Goal: Task Accomplishment & Management: Complete application form

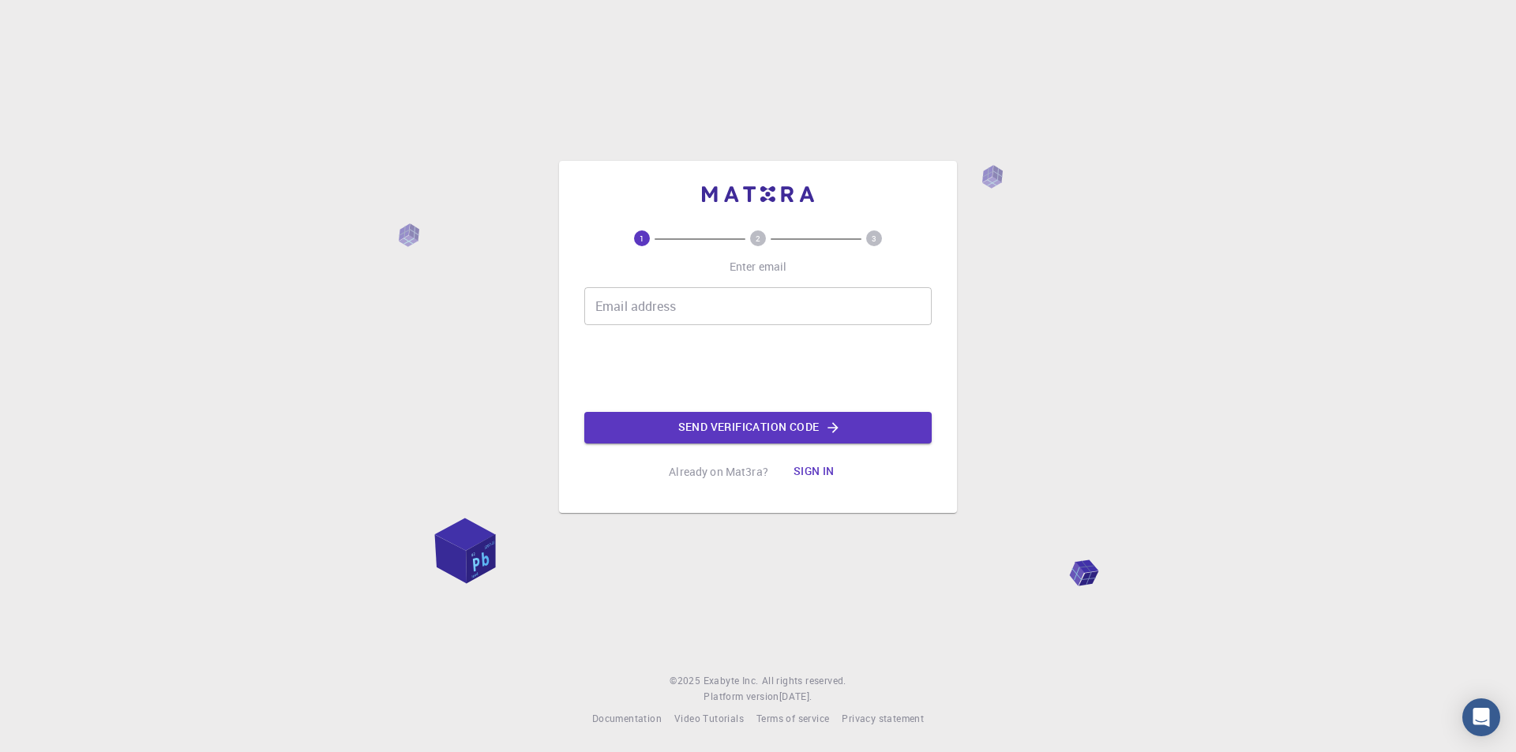
click at [716, 312] on input "Email address" at bounding box center [757, 306] width 347 height 38
type input "[EMAIL_ADDRESS][DOMAIN_NAME]"
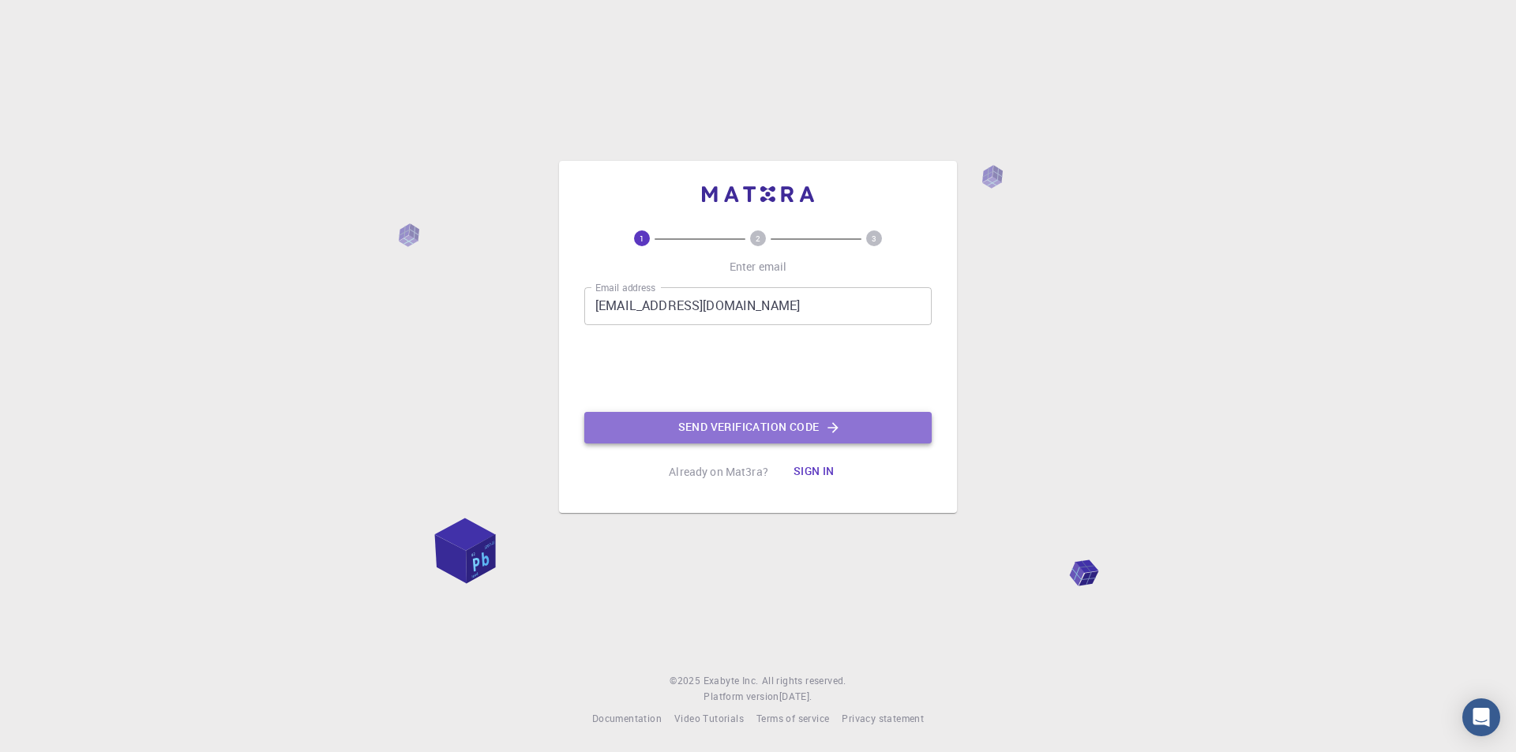
click at [717, 420] on button "Send verification code" at bounding box center [757, 428] width 347 height 32
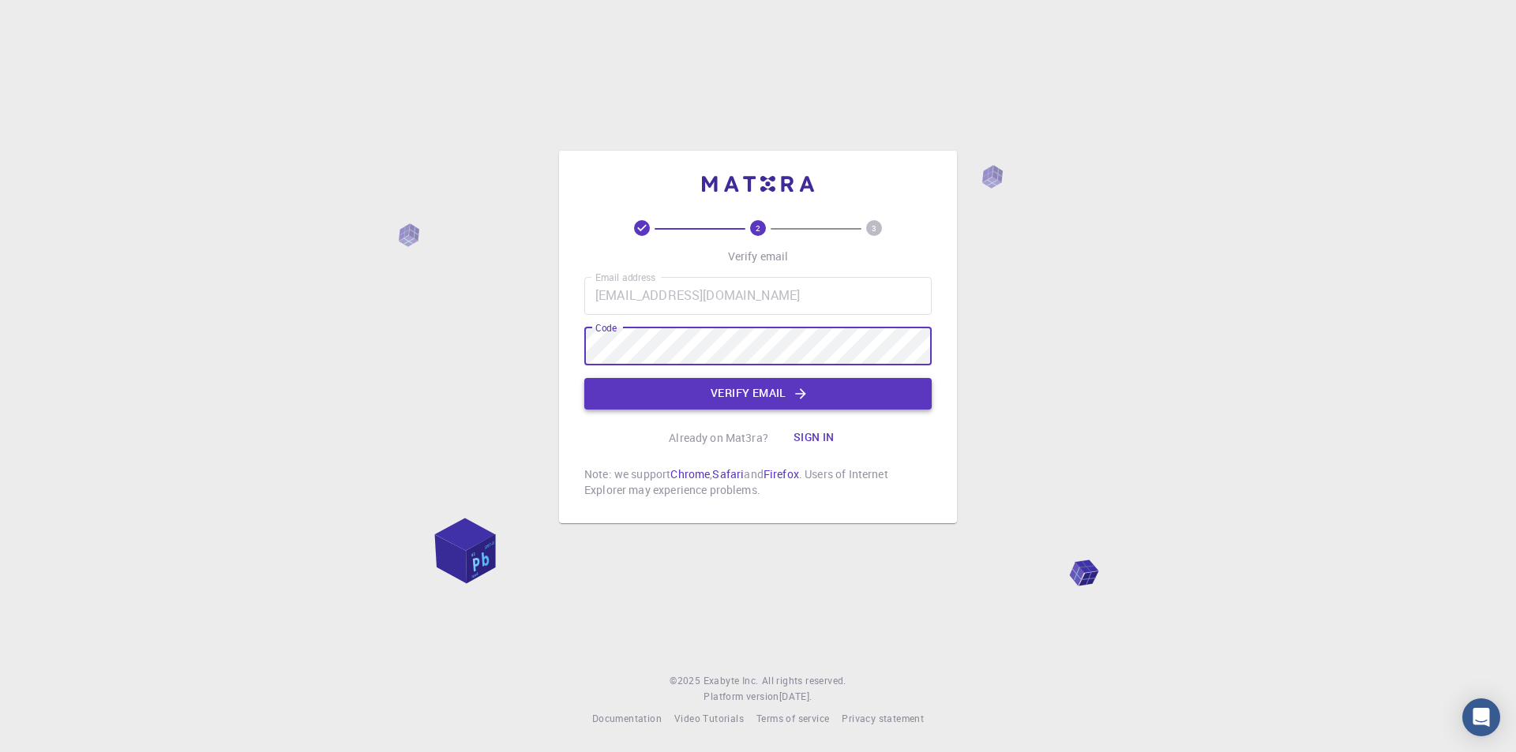
click at [673, 388] on button "Verify email" at bounding box center [757, 394] width 347 height 32
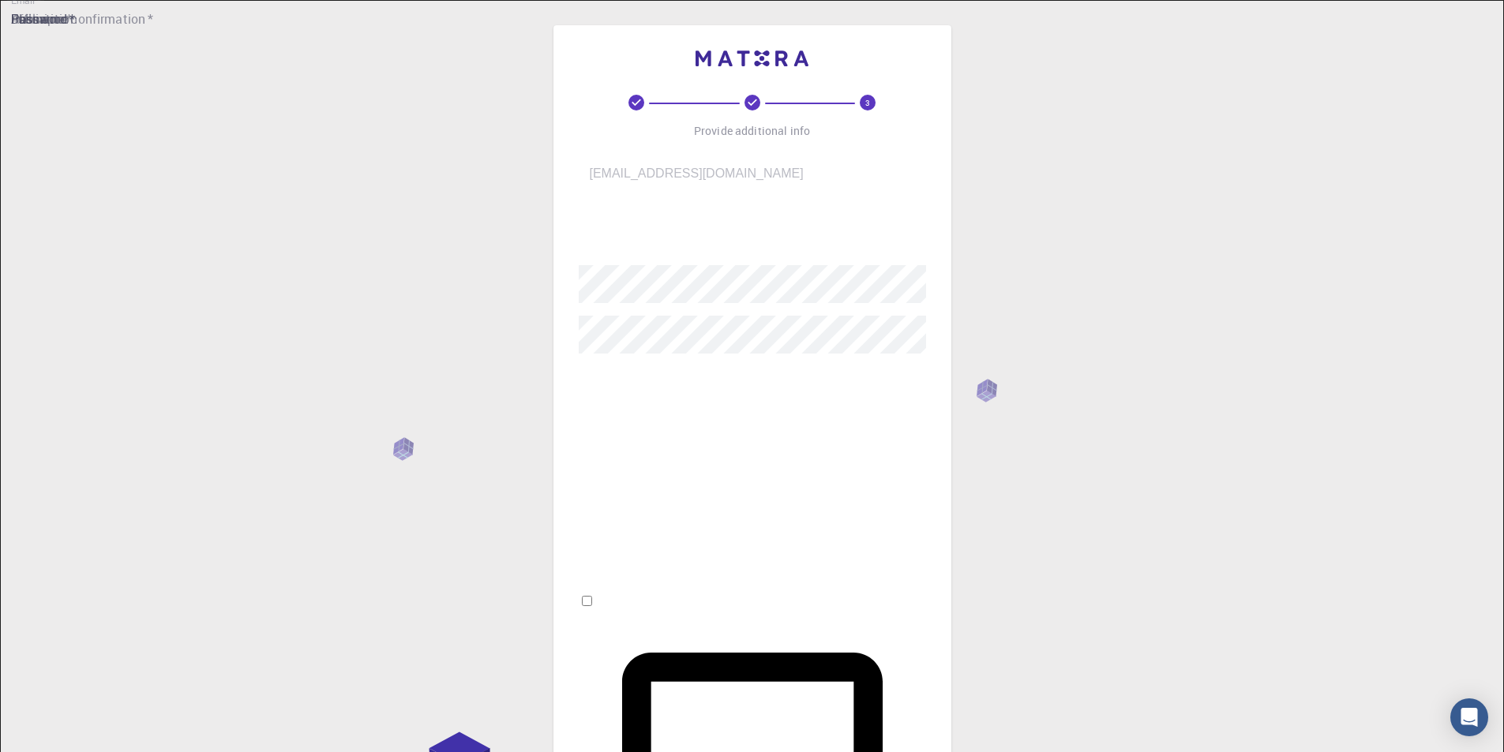
click at [781, 229] on input "username   *" at bounding box center [764, 230] width 370 height 44
type input "tyu"
click at [722, 376] on input "Fullname   *" at bounding box center [764, 388] width 370 height 44
type input "[PERSON_NAME]"
click at [592, 596] on input "I accept the Terms of Service / Privacy Policy *" at bounding box center [587, 601] width 10 height 10
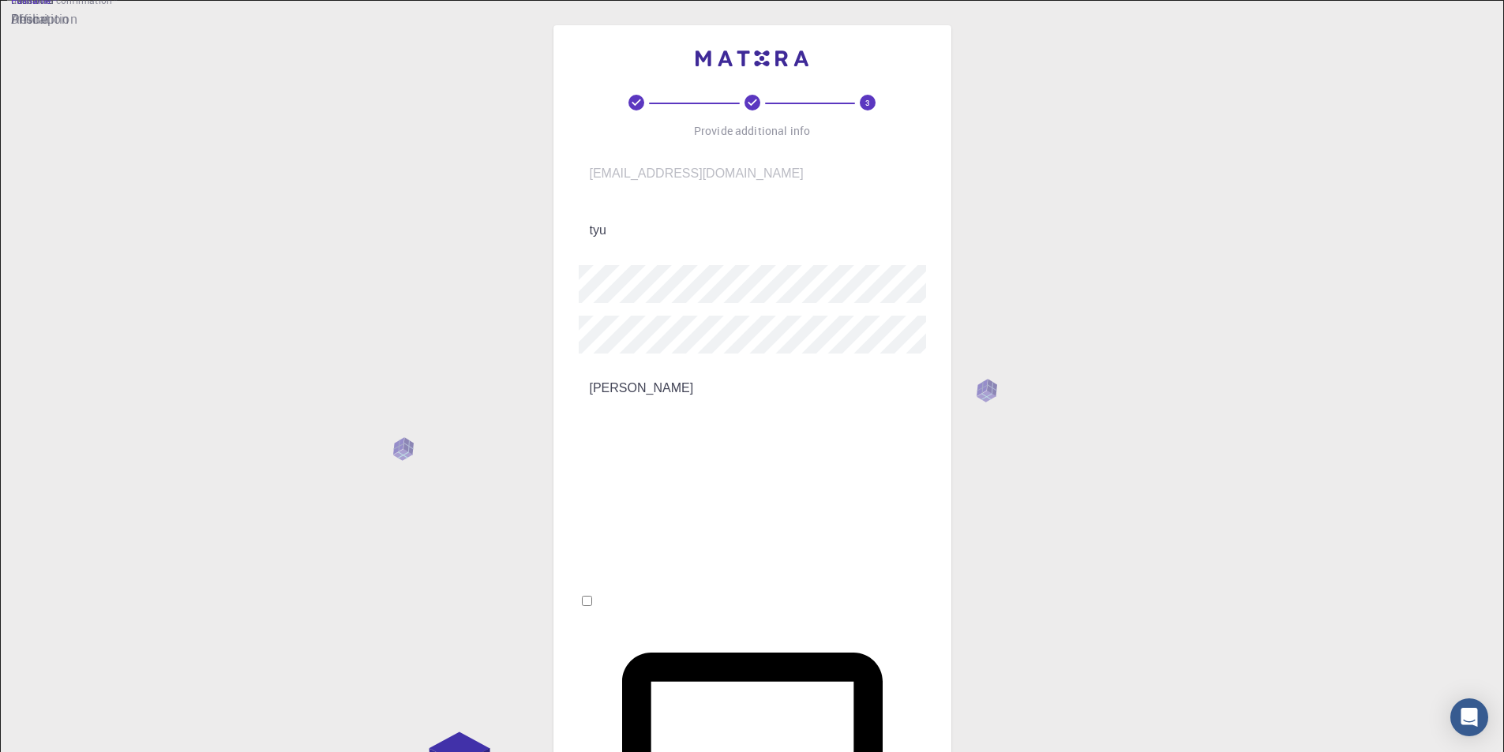
checkbox input "true"
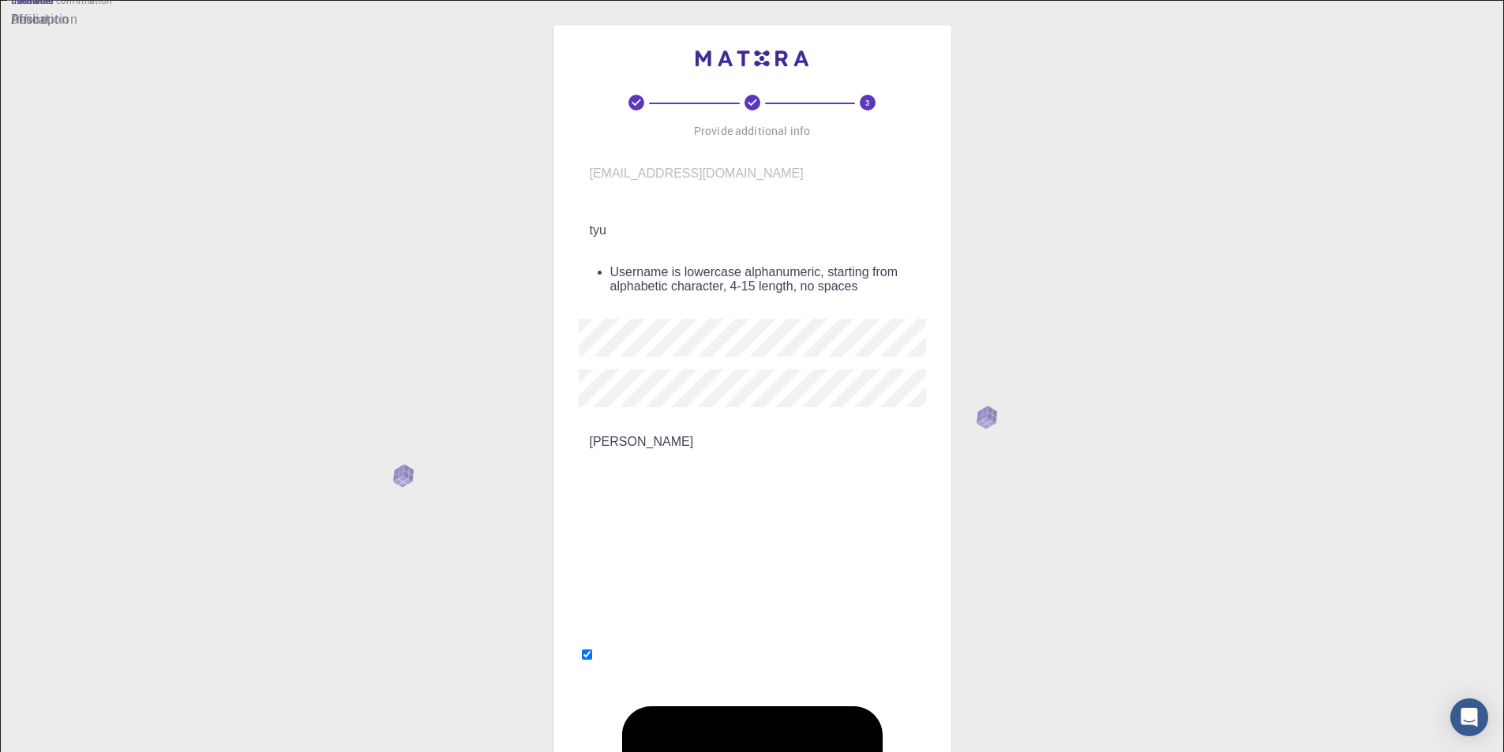
click at [632, 231] on input "tyu" at bounding box center [764, 230] width 370 height 44
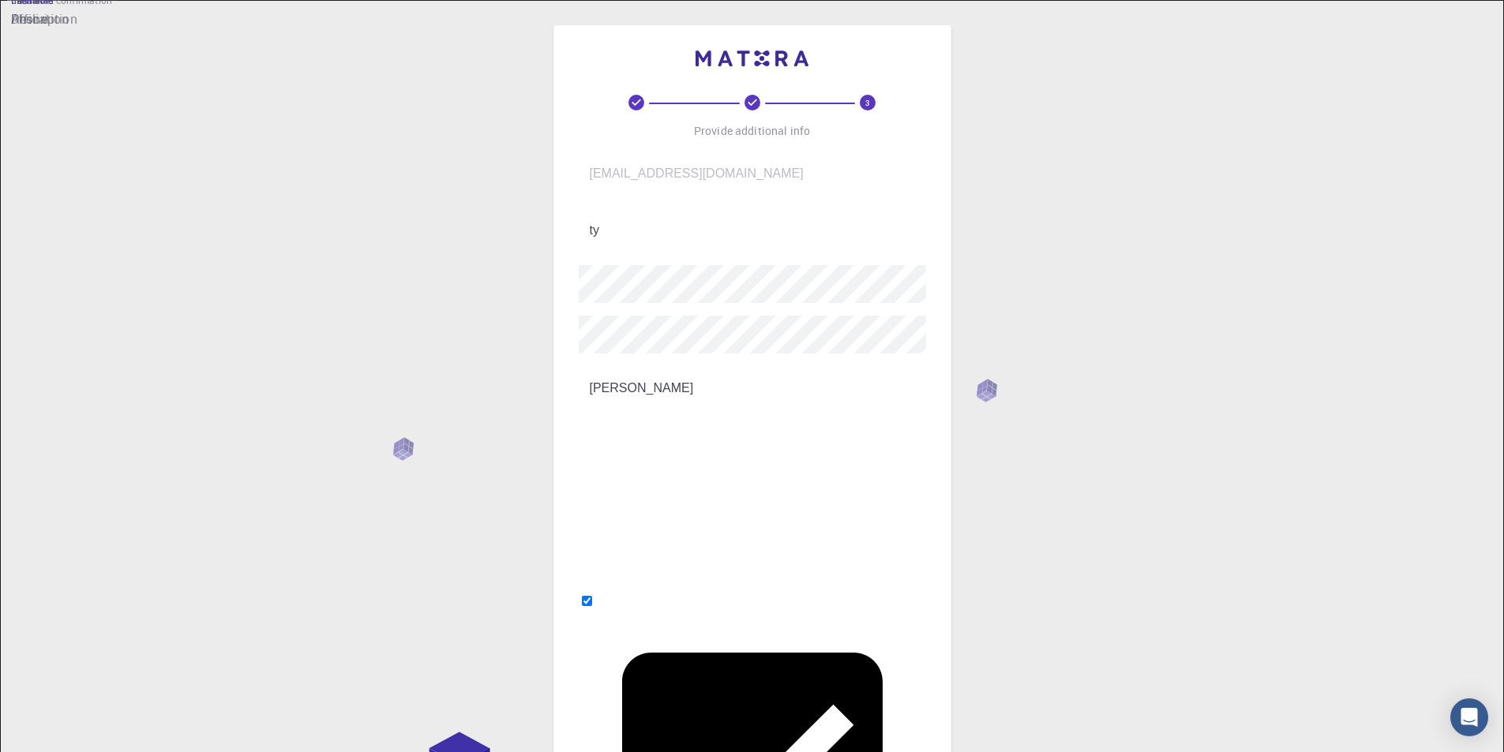
type input "t"
type input "jungle"
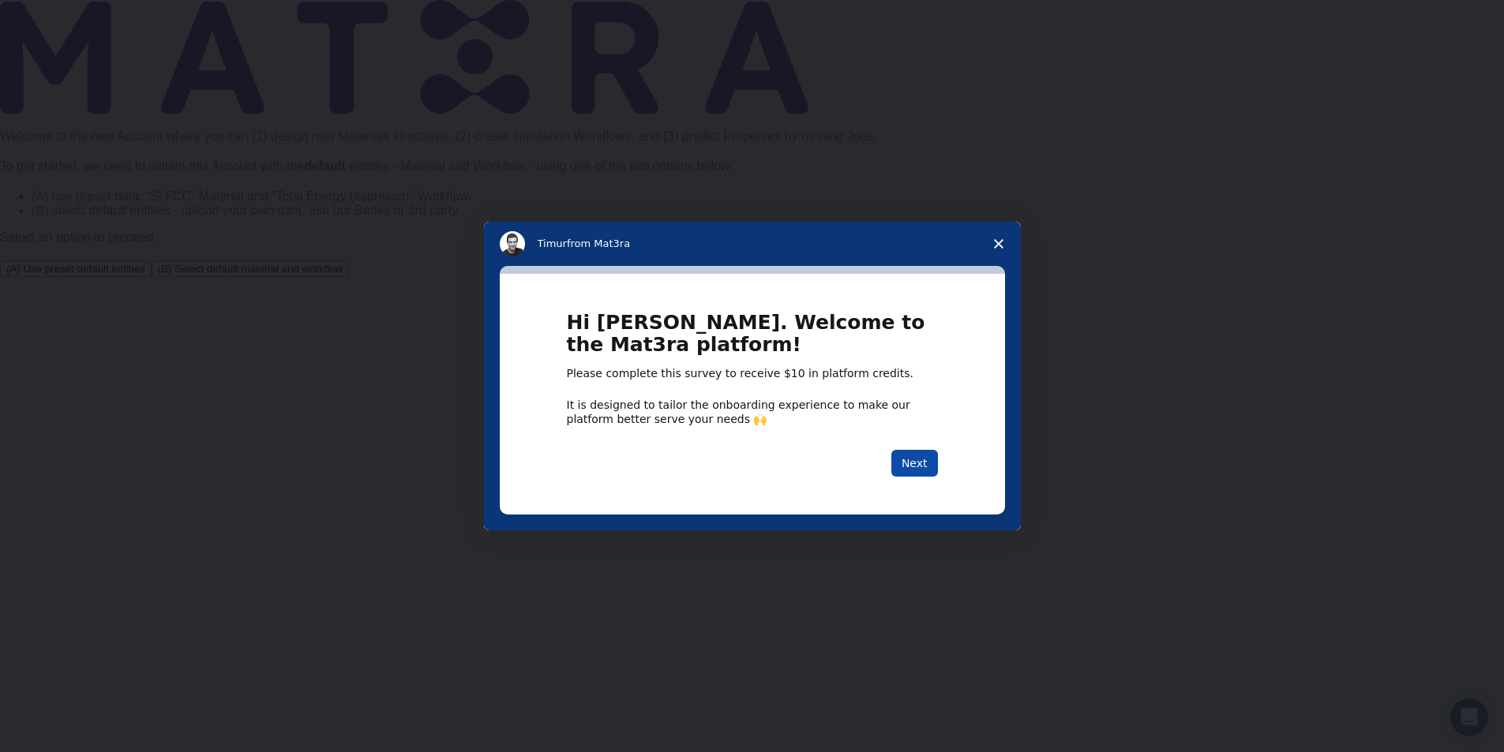
click at [923, 462] on button "Next" at bounding box center [914, 463] width 47 height 27
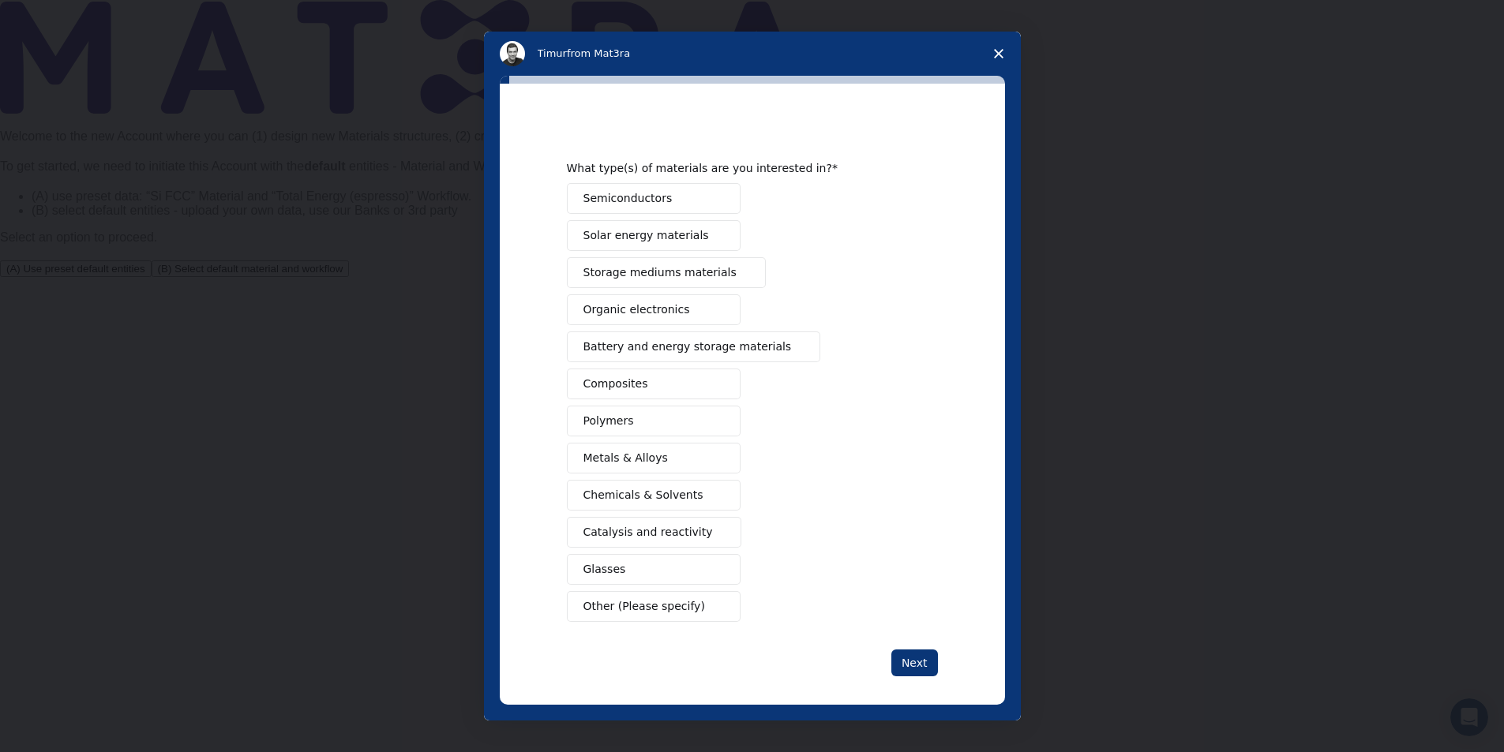
click at [687, 456] on button "Metals & Alloys" at bounding box center [654, 458] width 174 height 31
click at [670, 389] on button "Composites" at bounding box center [654, 384] width 174 height 31
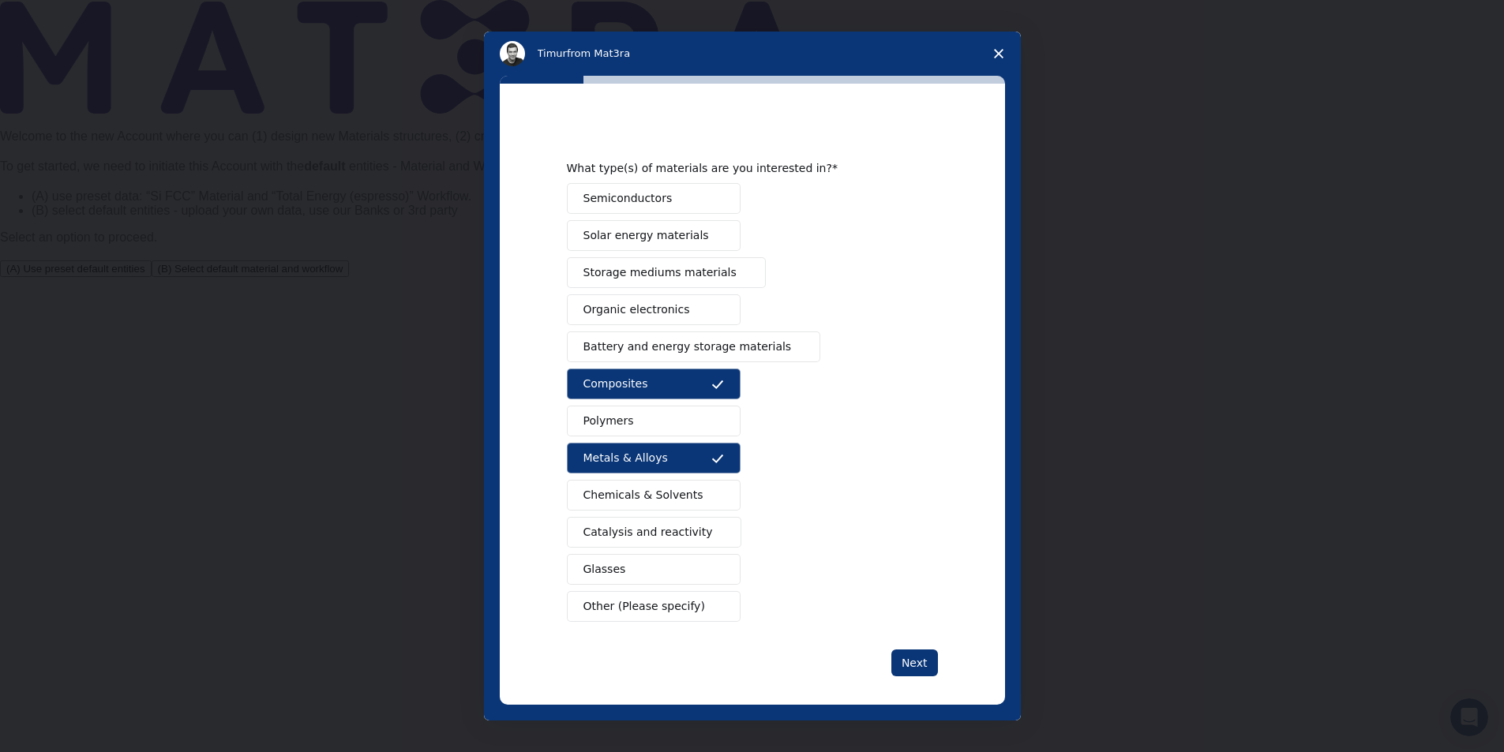
click at [677, 313] on button "Organic electronics" at bounding box center [654, 310] width 174 height 31
click at [699, 538] on button "Catalysis and reactivity" at bounding box center [654, 532] width 175 height 31
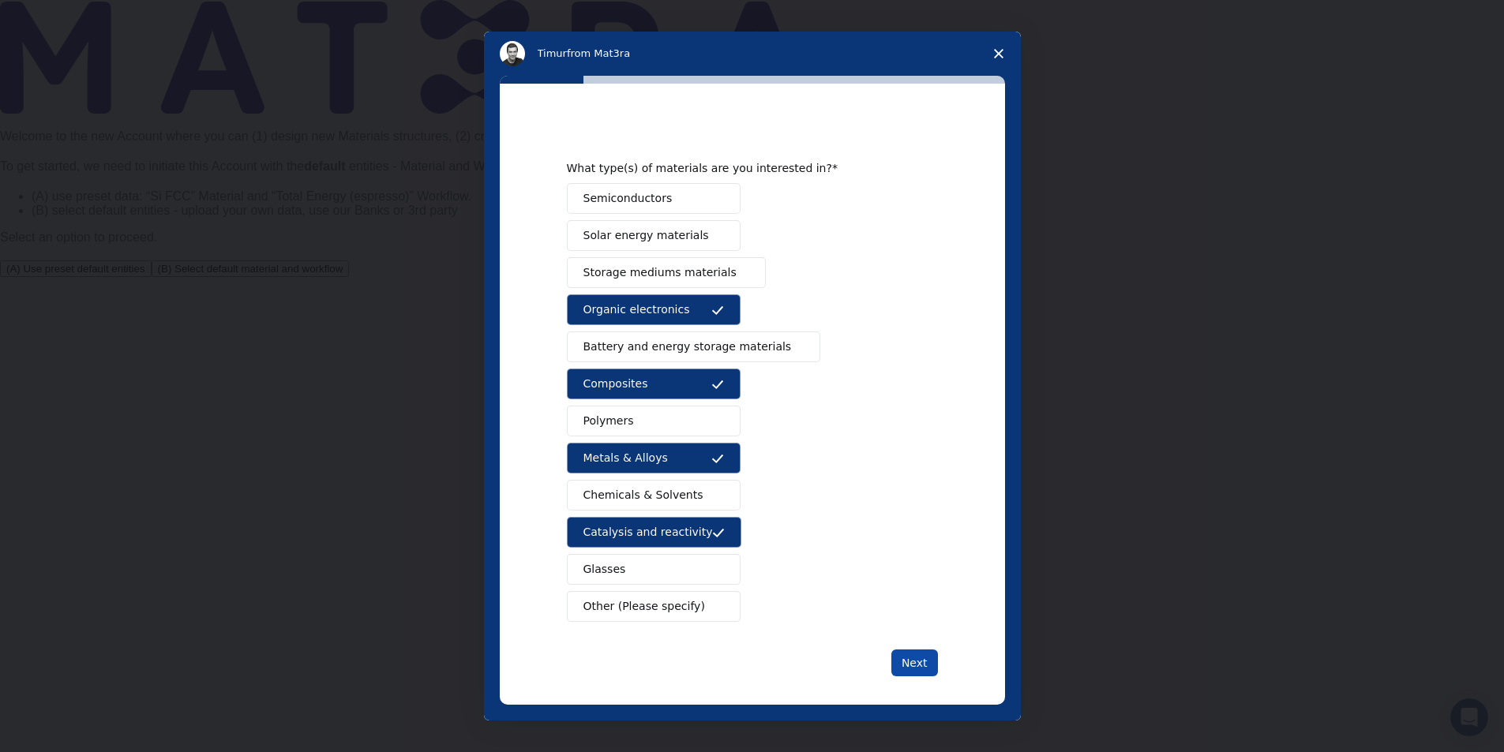
click at [917, 657] on button "Next" at bounding box center [914, 663] width 47 height 27
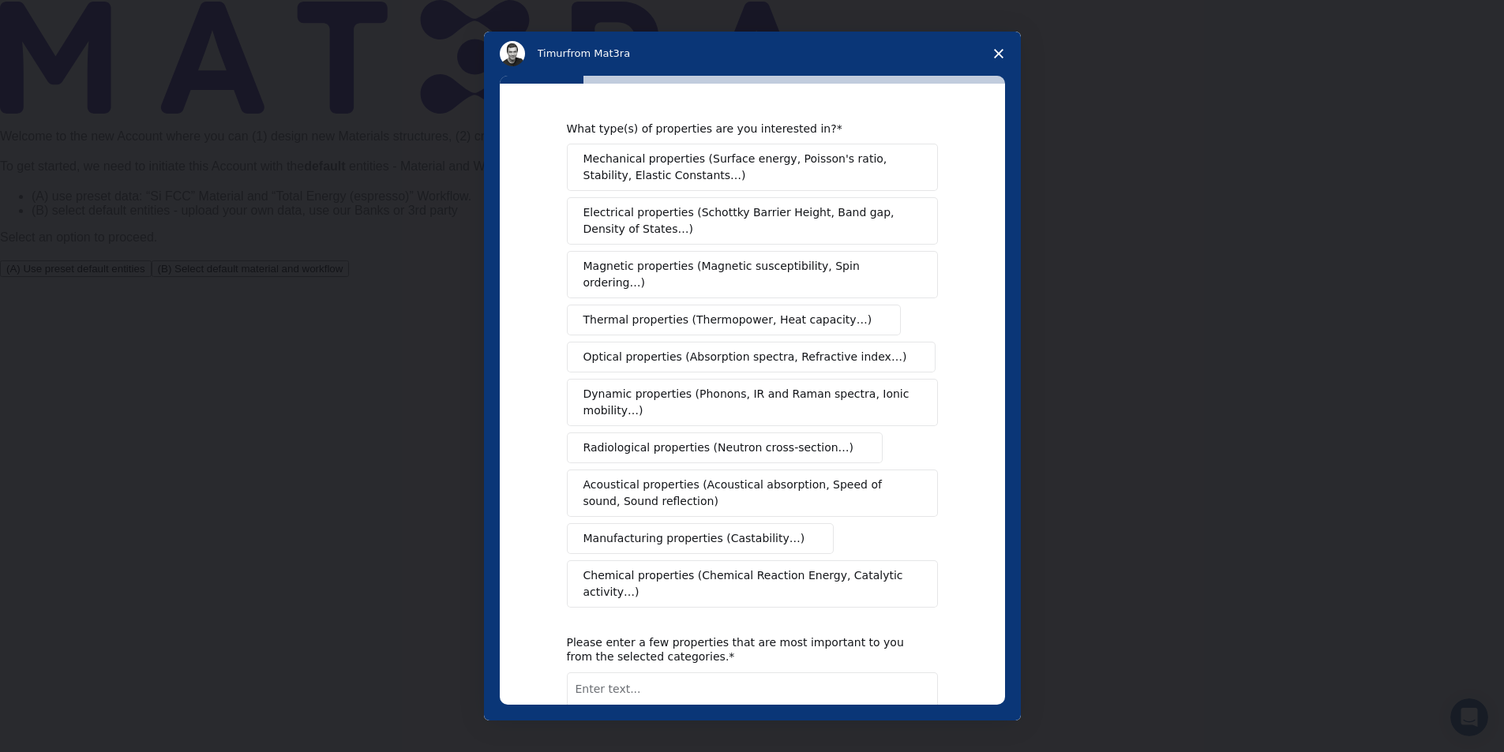
click at [800, 160] on span "Mechanical properties (Surface energy, Poisson's ratio, Stability, Elastic Cons…" at bounding box center [747, 167] width 329 height 33
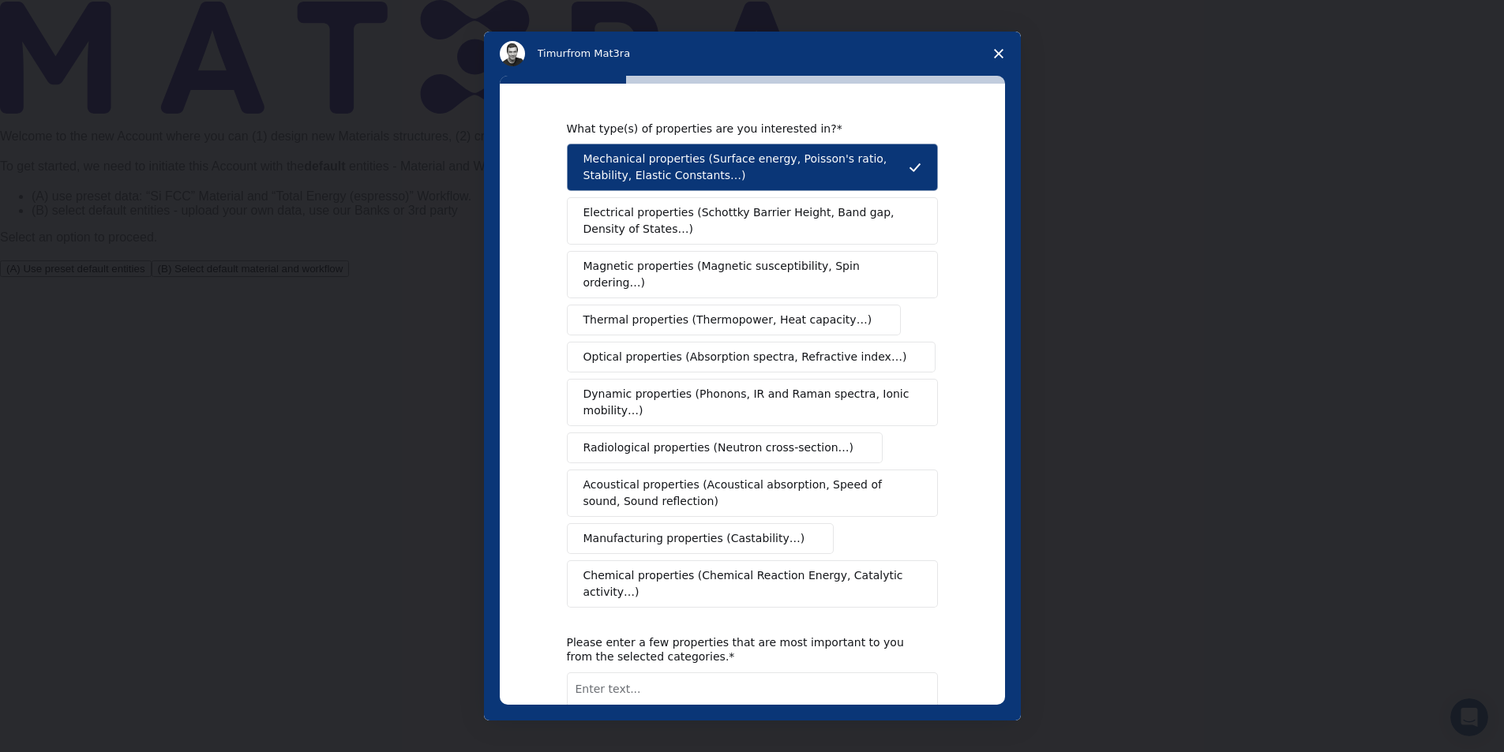
click at [776, 265] on span "Magnetic properties (Magnetic susceptibility, Spin ordering…)" at bounding box center [746, 274] width 326 height 33
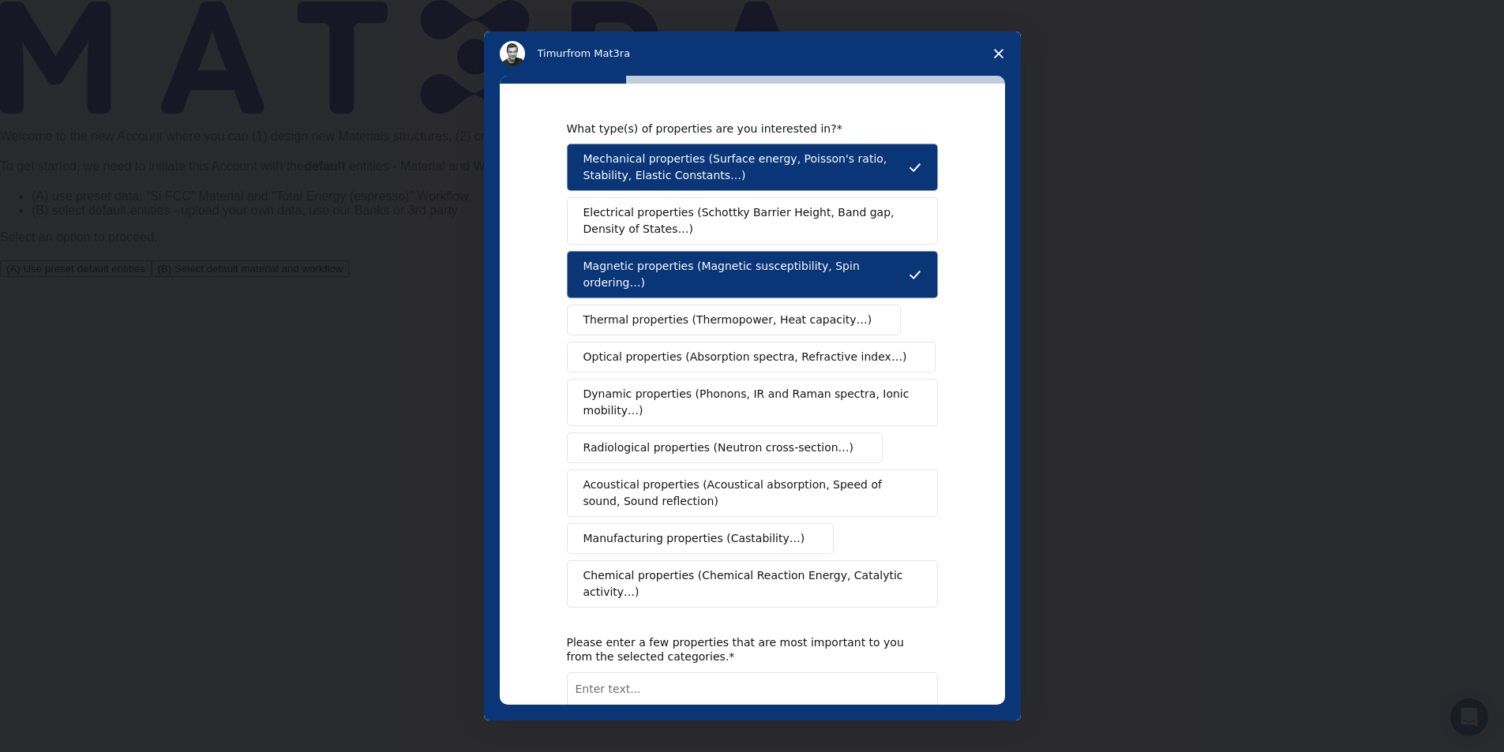
click at [771, 217] on span "Electrical properties (Schottky Barrier Height, Band gap, Density of States…)" at bounding box center [747, 220] width 328 height 33
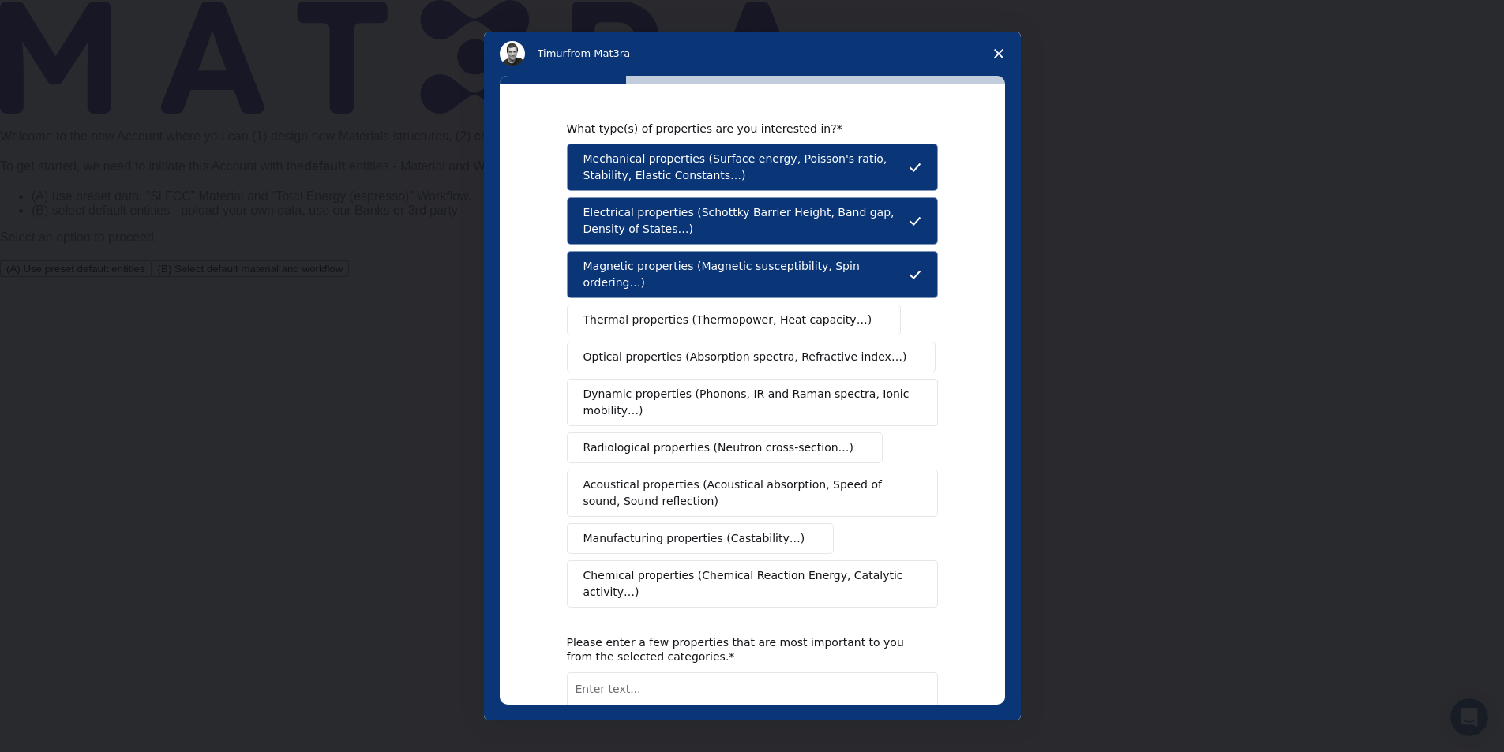
click at [751, 312] on span "Thermal properties (Thermopower, Heat capacity…)" at bounding box center [727, 320] width 289 height 17
click at [739, 386] on span "Dynamic properties (Phonons, IR and Raman spectra, Ionic mobility…)" at bounding box center [747, 402] width 328 height 33
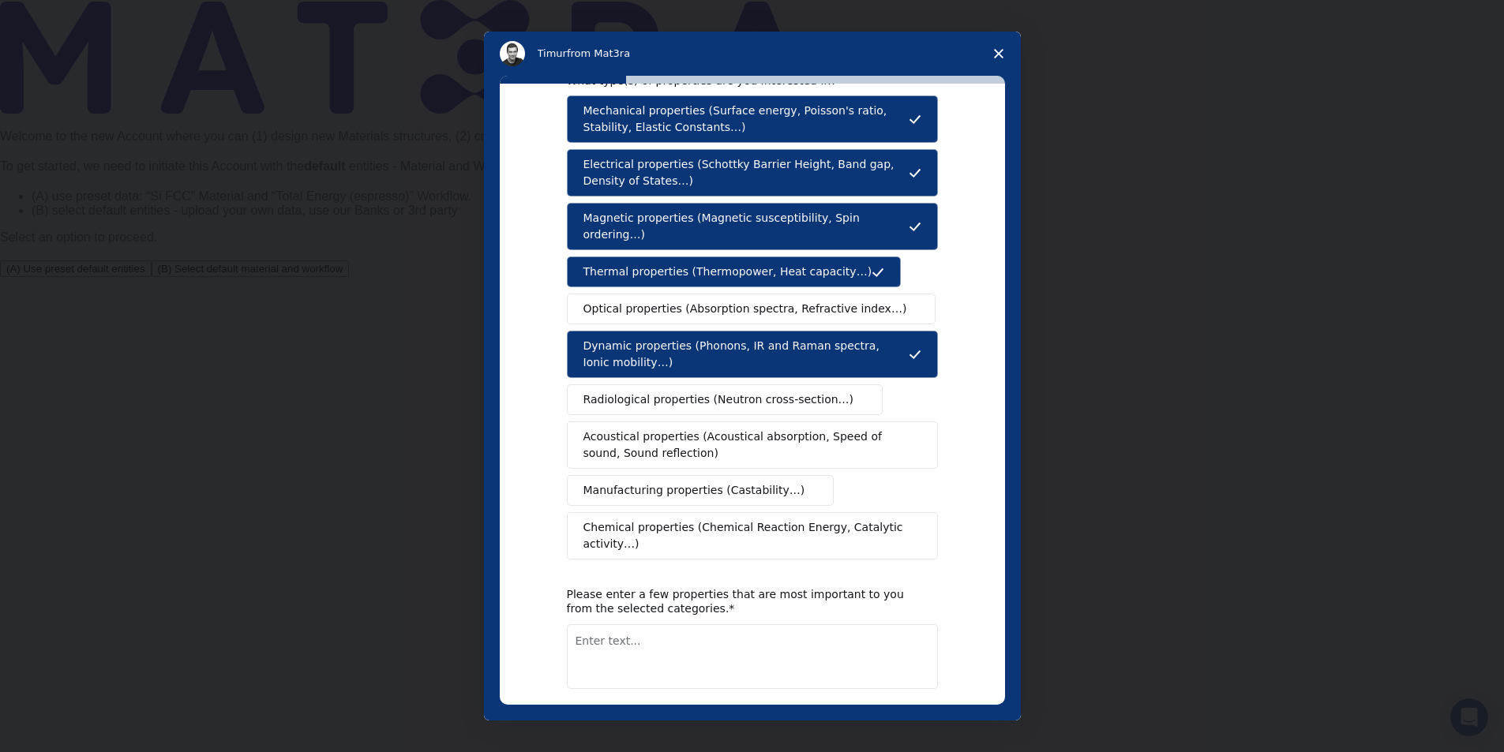
scroll to position [92, 0]
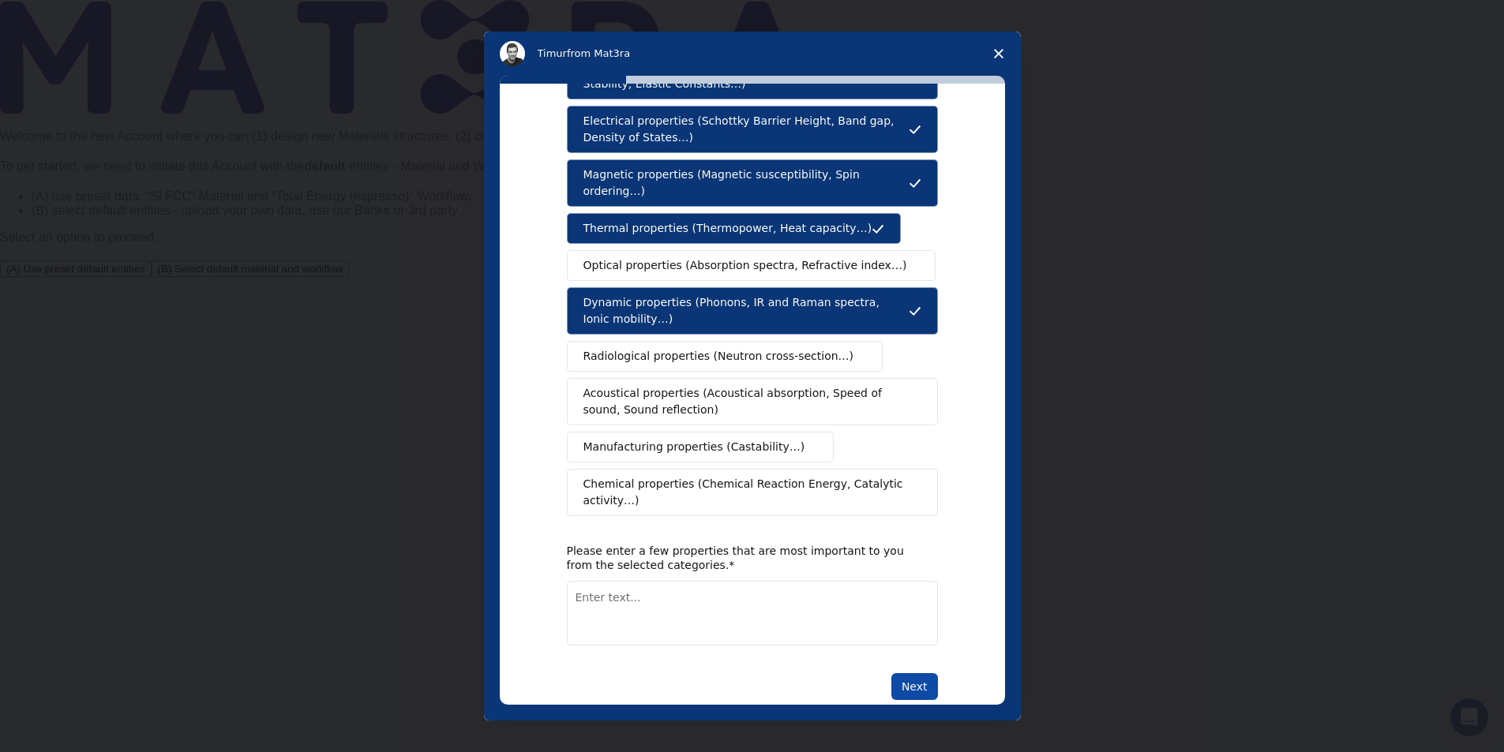
click at [910, 674] on button "Next" at bounding box center [914, 687] width 47 height 27
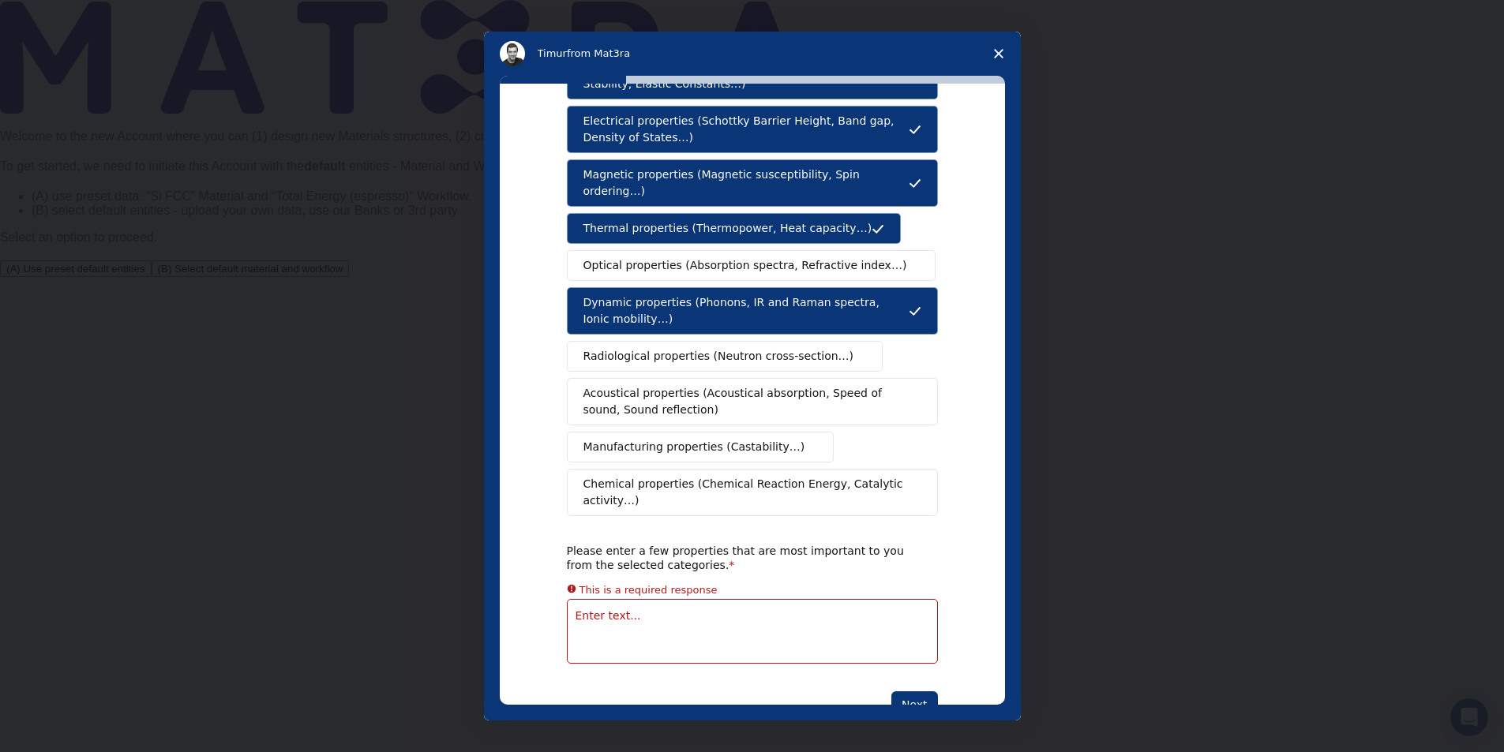
click at [690, 599] on textarea "Enter text..." at bounding box center [752, 631] width 371 height 65
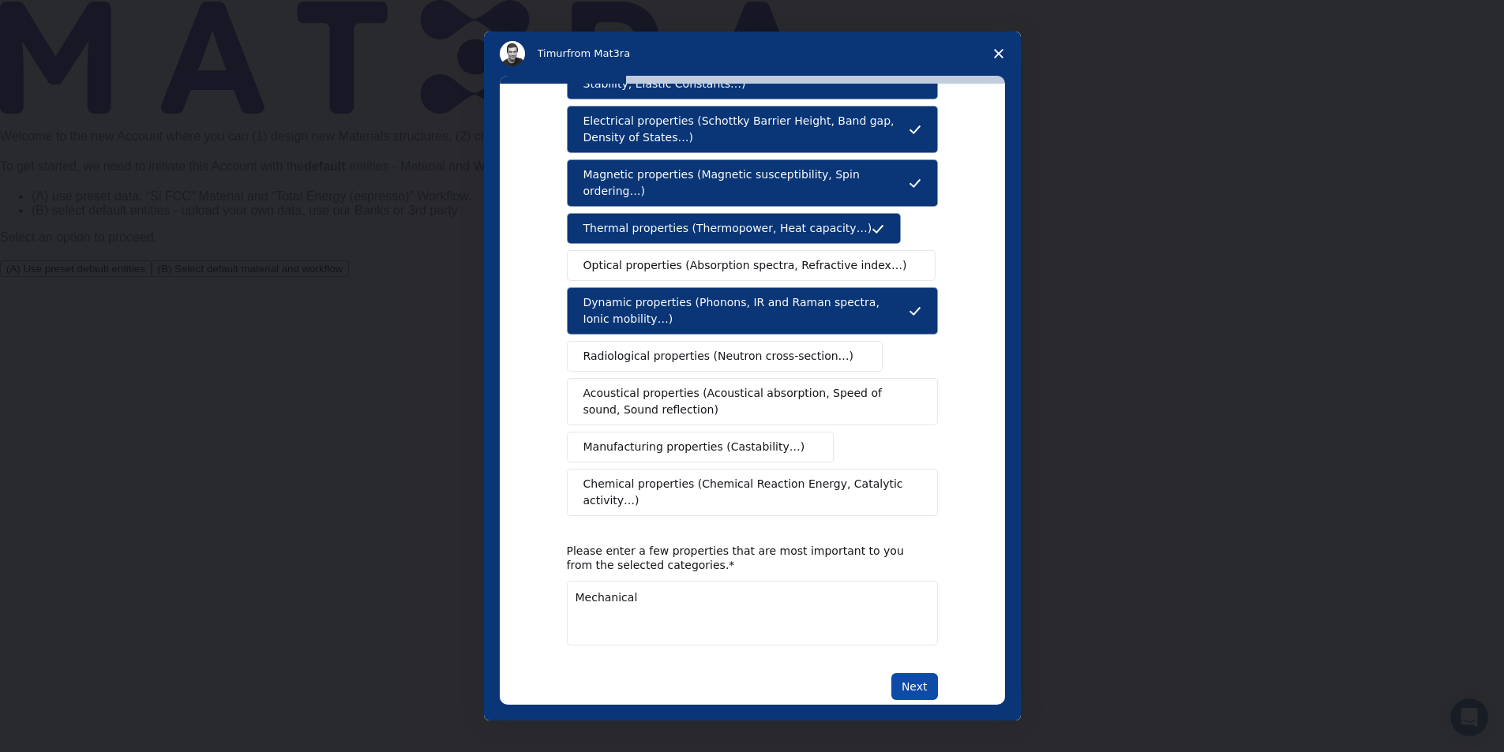
type textarea "Mechanical"
click at [914, 674] on button "Next" at bounding box center [914, 687] width 47 height 27
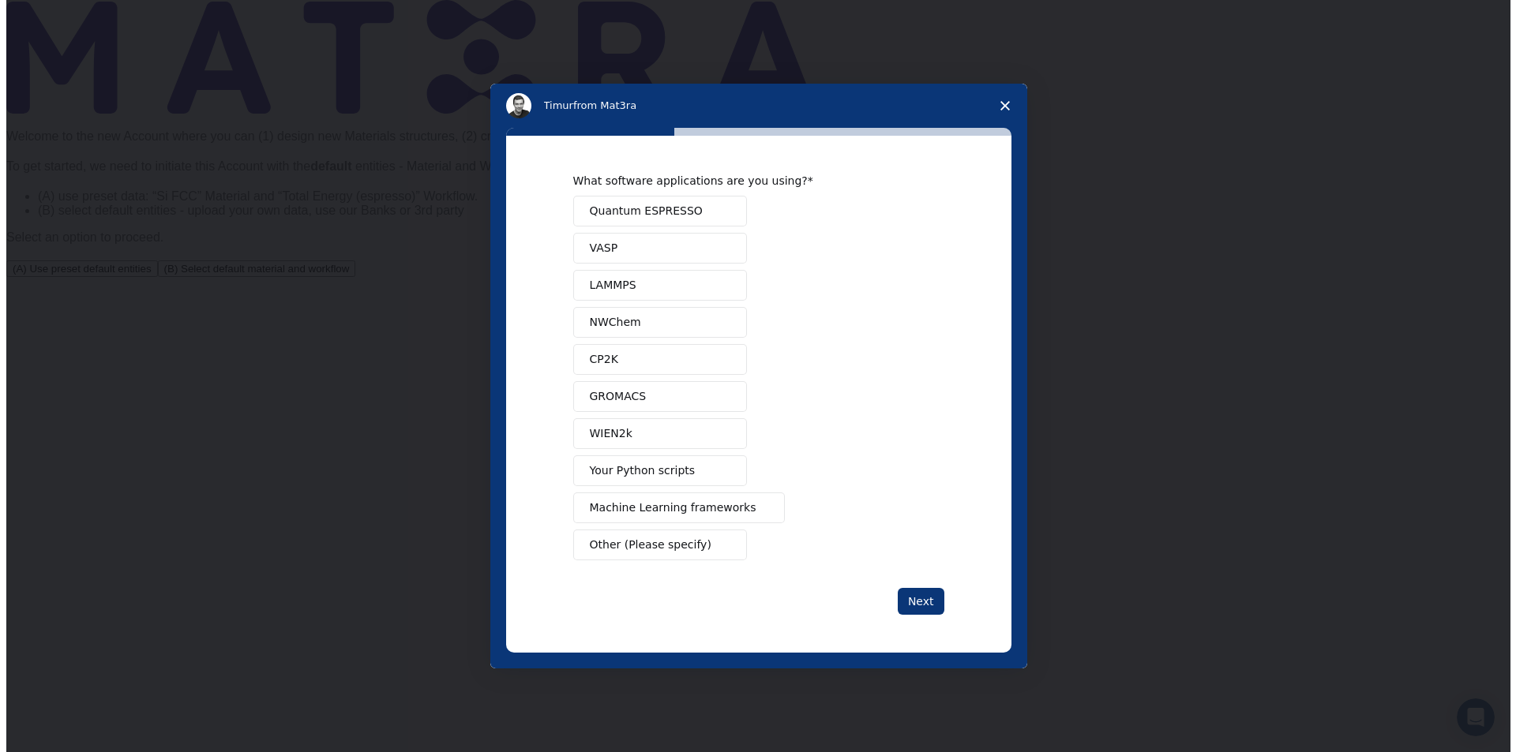
scroll to position [0, 0]
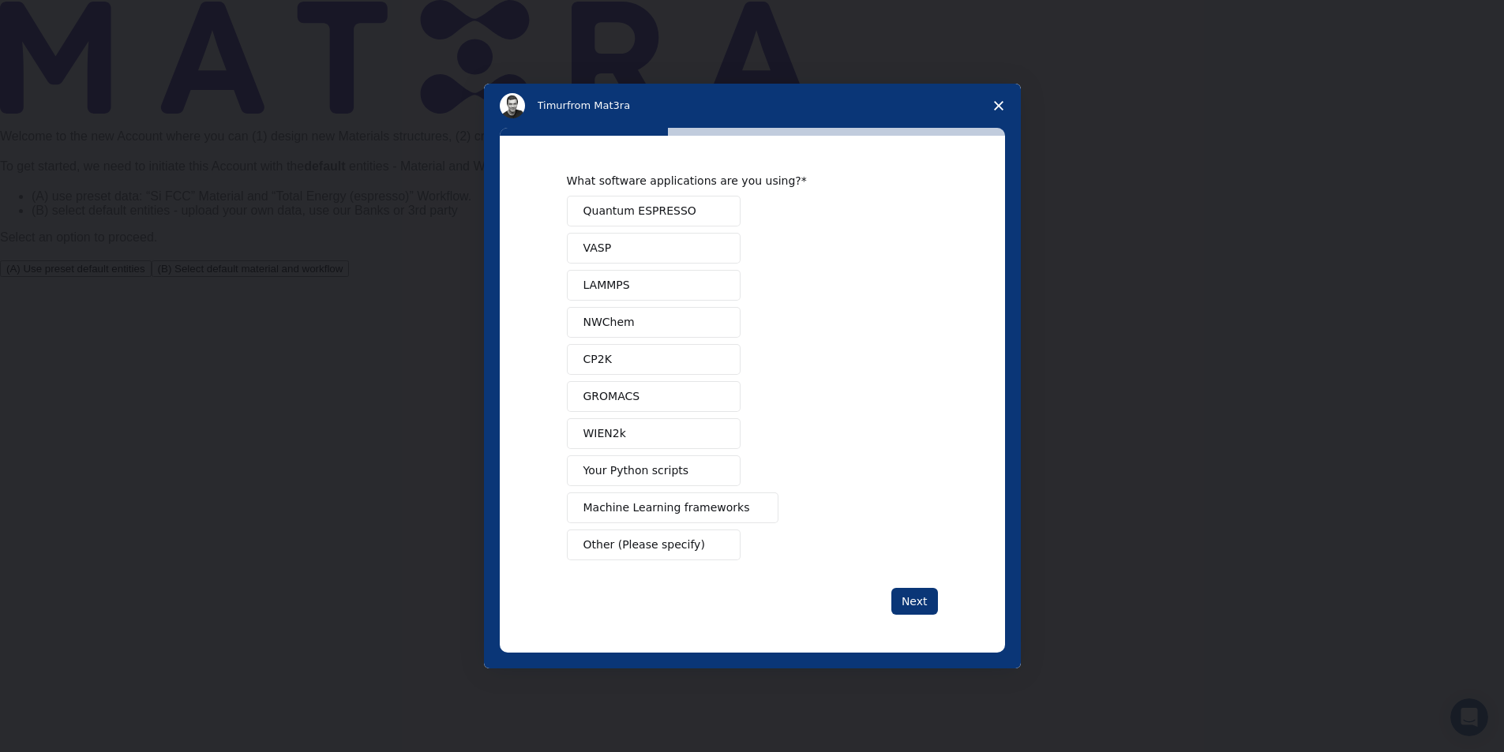
drag, startPoint x: 672, startPoint y: 316, endPoint x: 666, endPoint y: 293, distance: 23.8
click at [671, 316] on button "NWChem" at bounding box center [654, 322] width 174 height 31
click at [666, 281] on button "LAMMPS" at bounding box center [654, 285] width 174 height 31
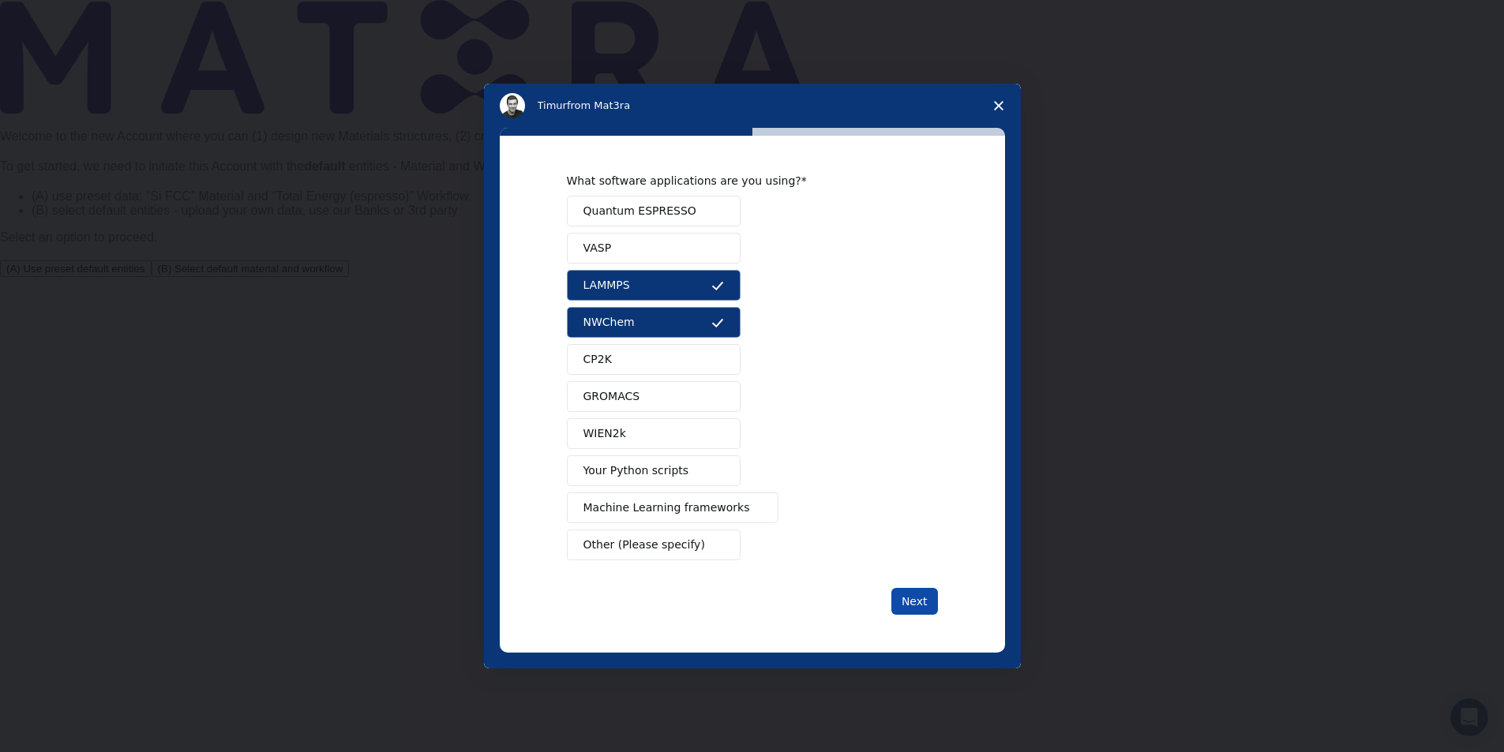
click at [916, 605] on button "Next" at bounding box center [914, 601] width 47 height 27
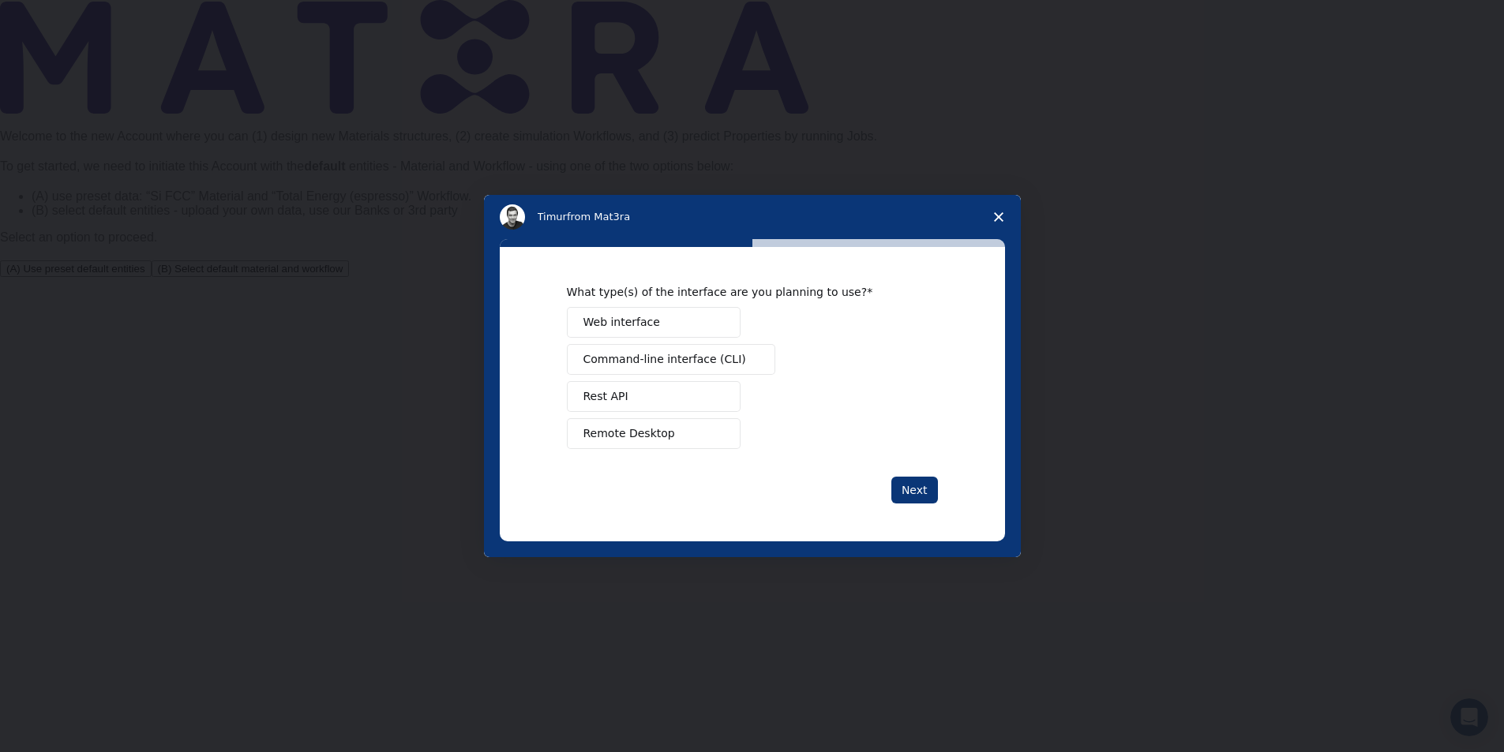
click at [701, 325] on button "Web interface" at bounding box center [654, 322] width 174 height 31
click at [707, 352] on span "Command-line interface (CLI)" at bounding box center [664, 359] width 163 height 17
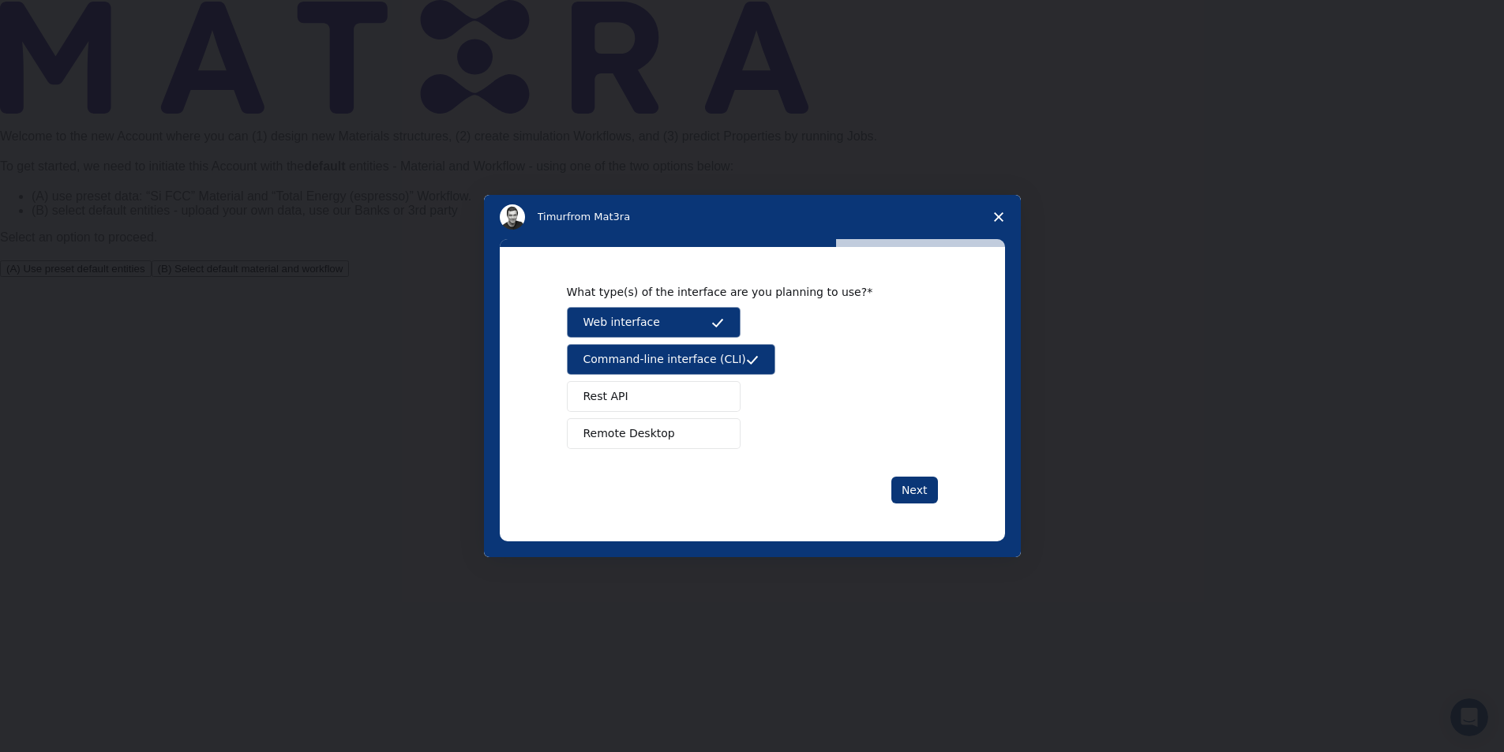
click at [708, 379] on div "Web interface Command-line interface (CLI) Rest API Remote Desktop" at bounding box center [752, 378] width 371 height 142
click at [913, 488] on button "Next" at bounding box center [914, 490] width 47 height 27
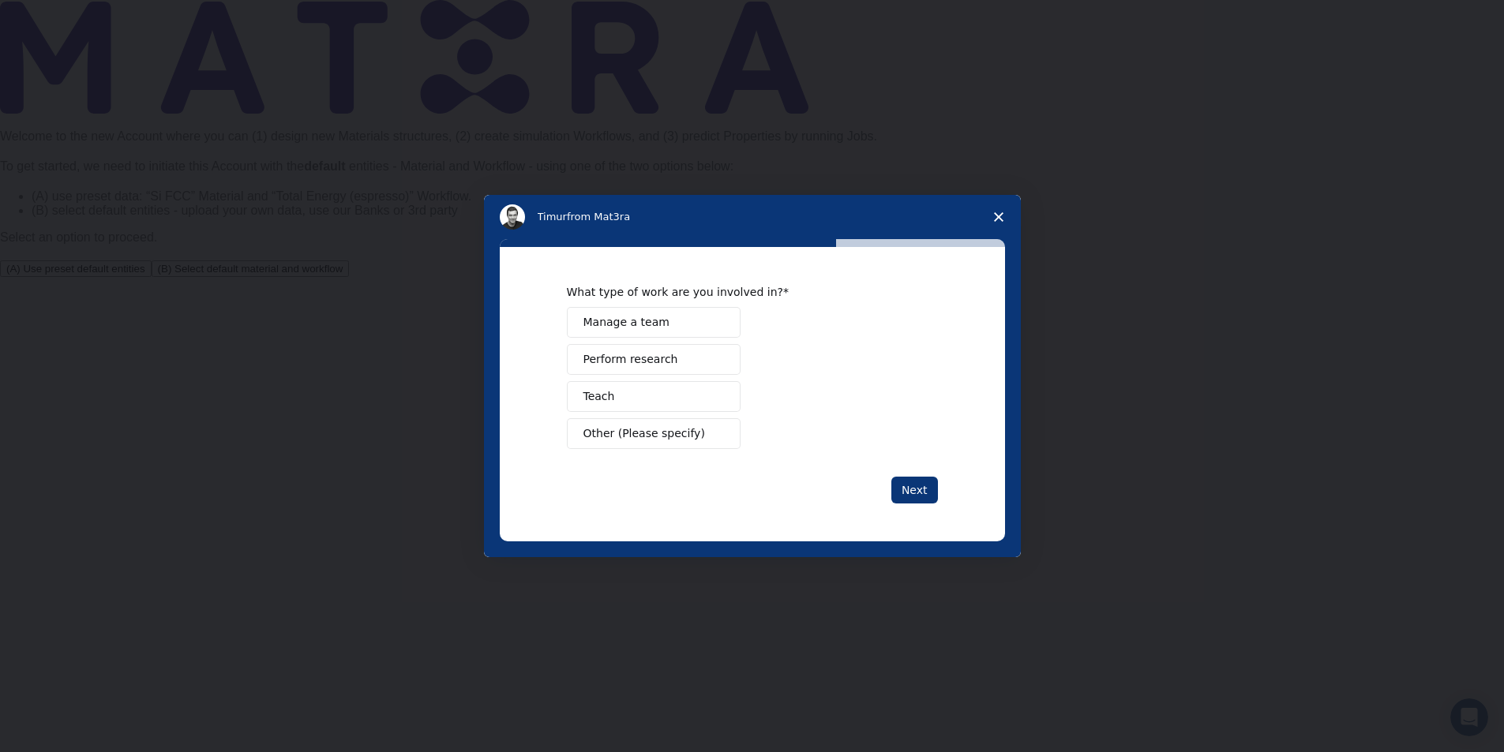
click at [688, 362] on button "Perform research" at bounding box center [654, 359] width 174 height 31
click at [925, 487] on button "Next" at bounding box center [914, 490] width 47 height 27
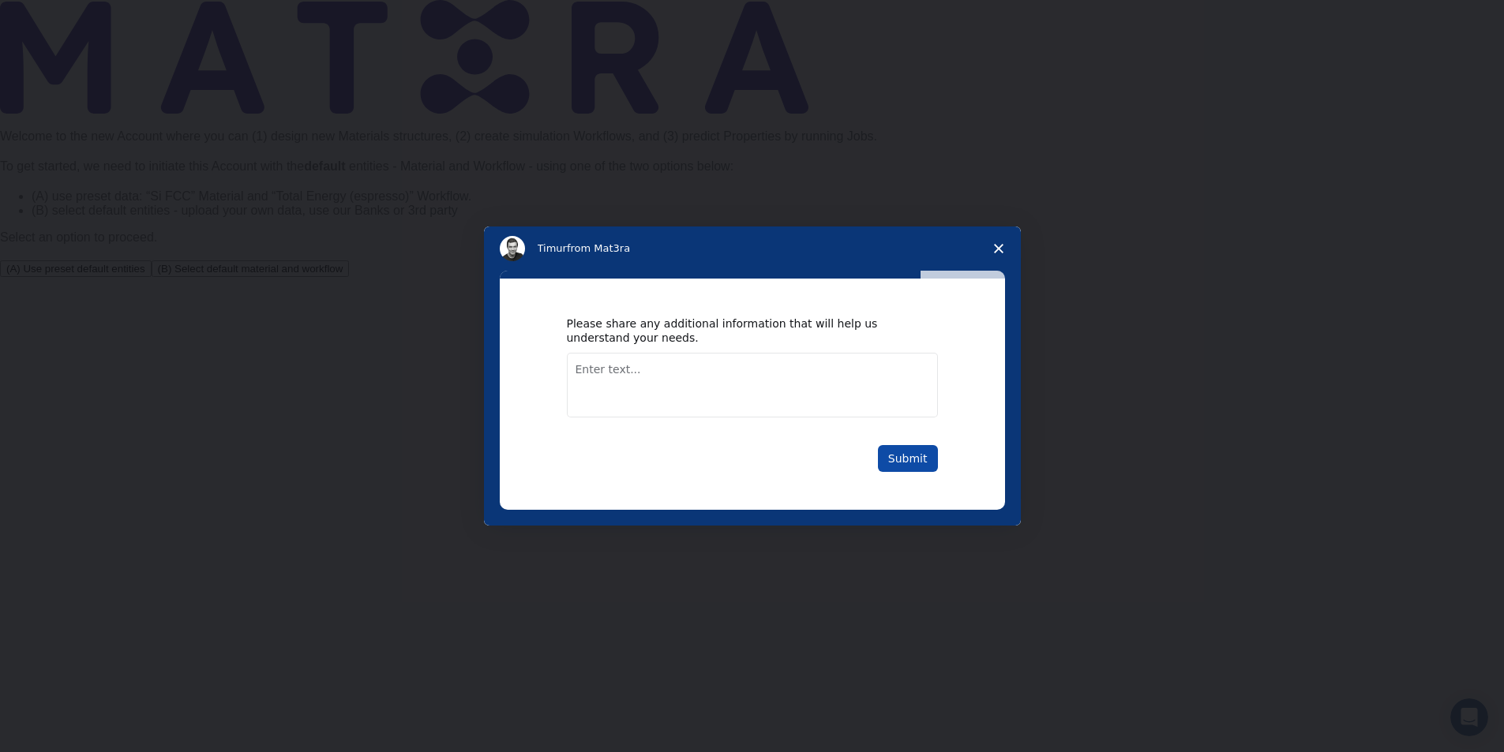
click at [914, 461] on button "Submit" at bounding box center [908, 458] width 60 height 27
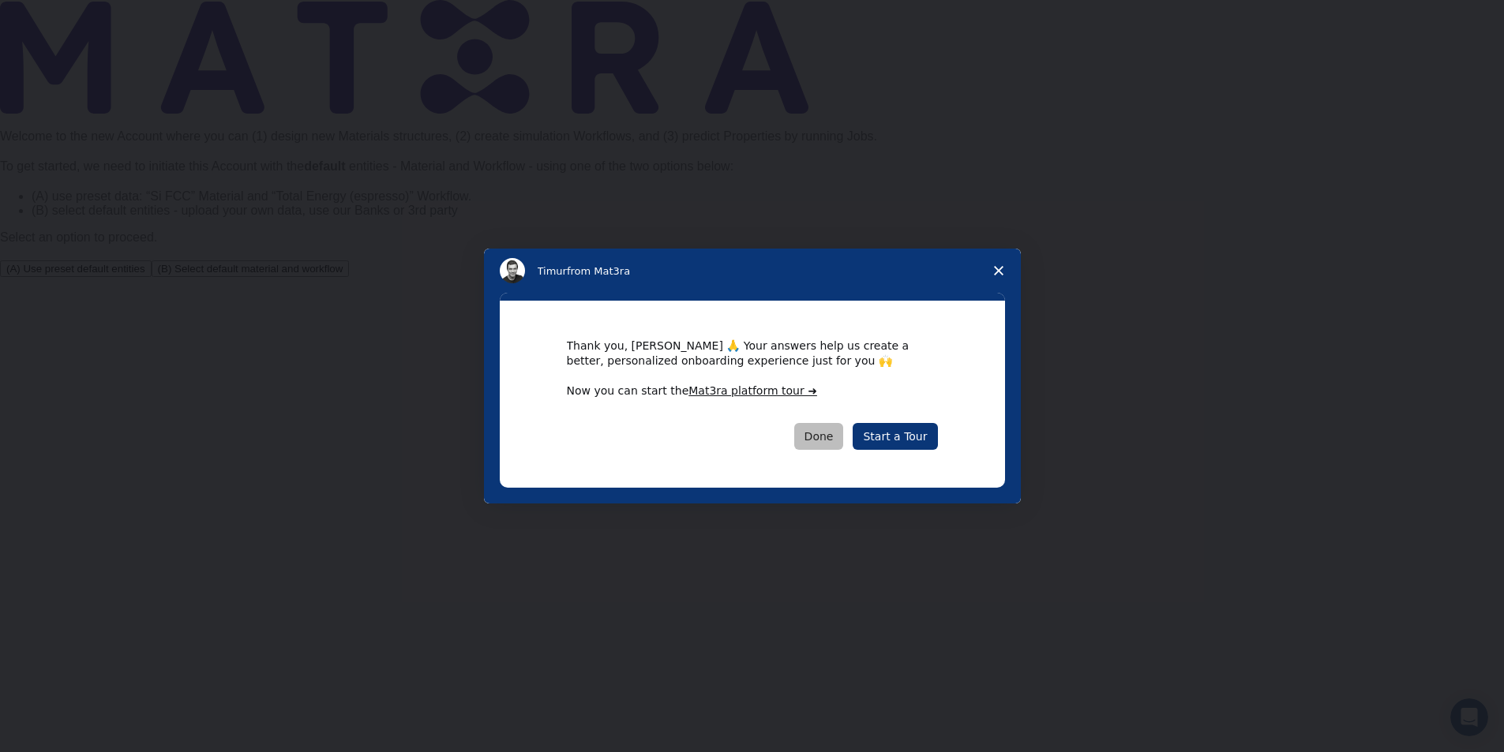
click at [835, 433] on button "Done" at bounding box center [819, 436] width 50 height 27
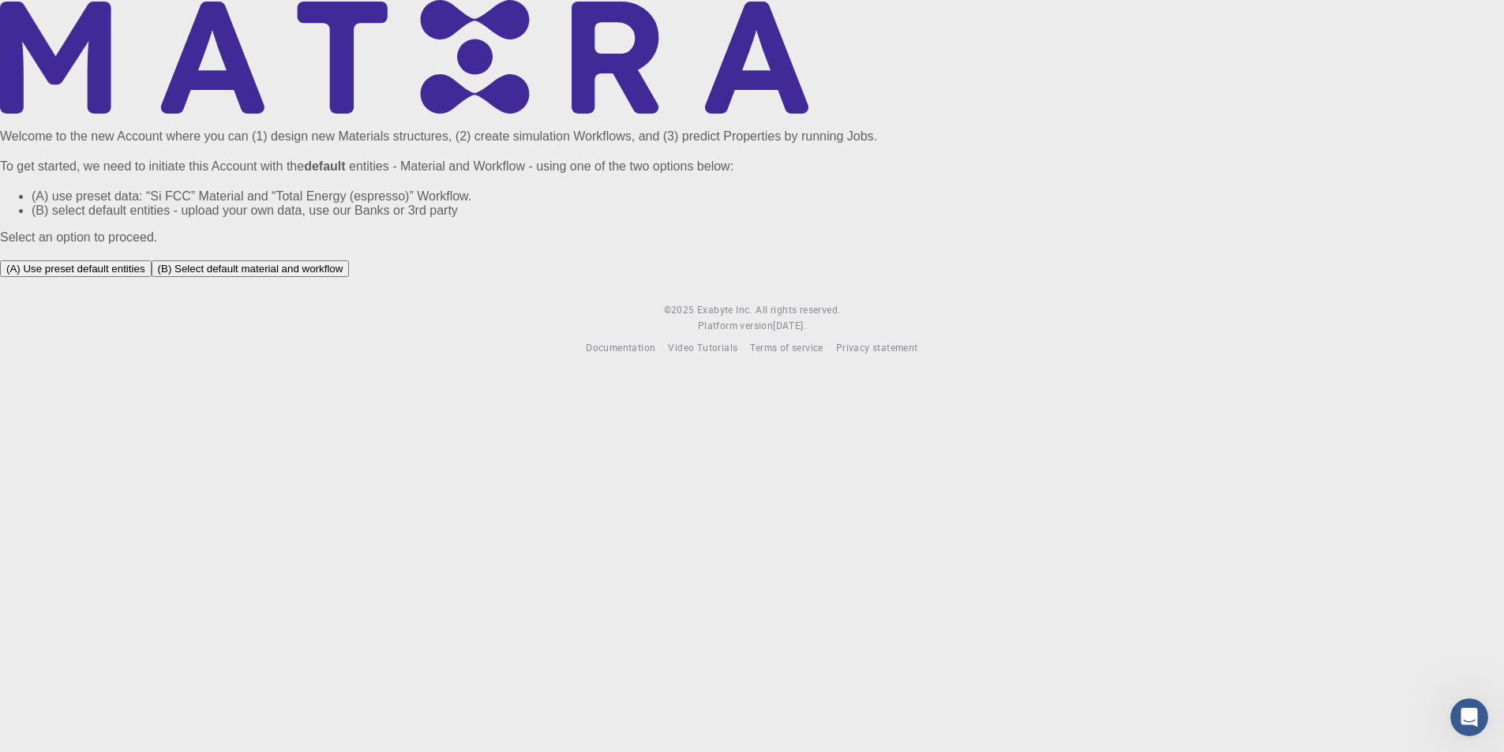
click at [350, 277] on button "(B) Select default material and workflow" at bounding box center [251, 269] width 198 height 17
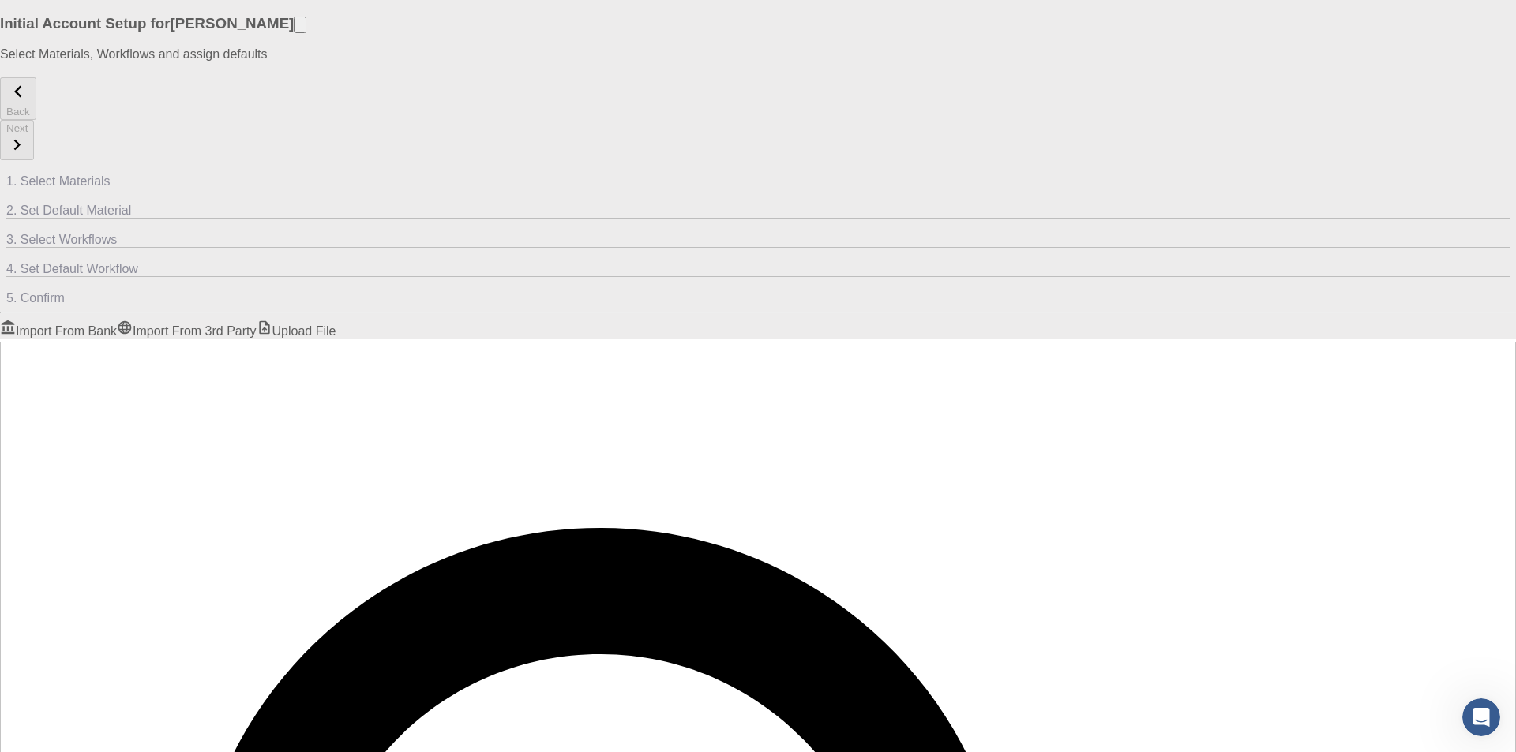
click at [336, 325] on link "Upload File" at bounding box center [297, 331] width 80 height 13
click at [256, 325] on link "Import From 3rd Party" at bounding box center [186, 331] width 139 height 13
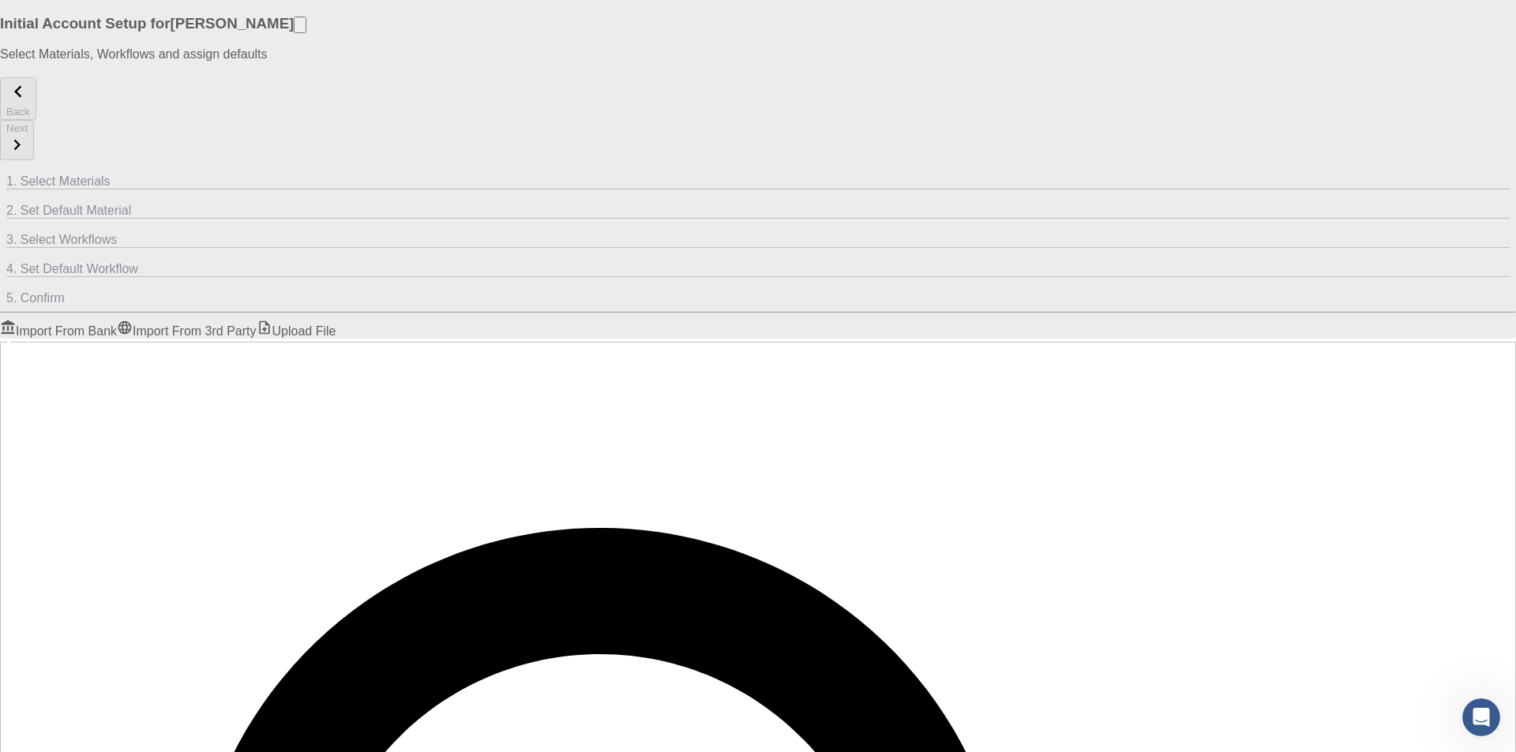
type input "C15"
click at [117, 325] on link "Import From Bank" at bounding box center [58, 331] width 117 height 13
click at [256, 325] on link "Import From 3rd Party" at bounding box center [186, 331] width 139 height 13
click at [336, 325] on link "Upload File" at bounding box center [297, 331] width 80 height 13
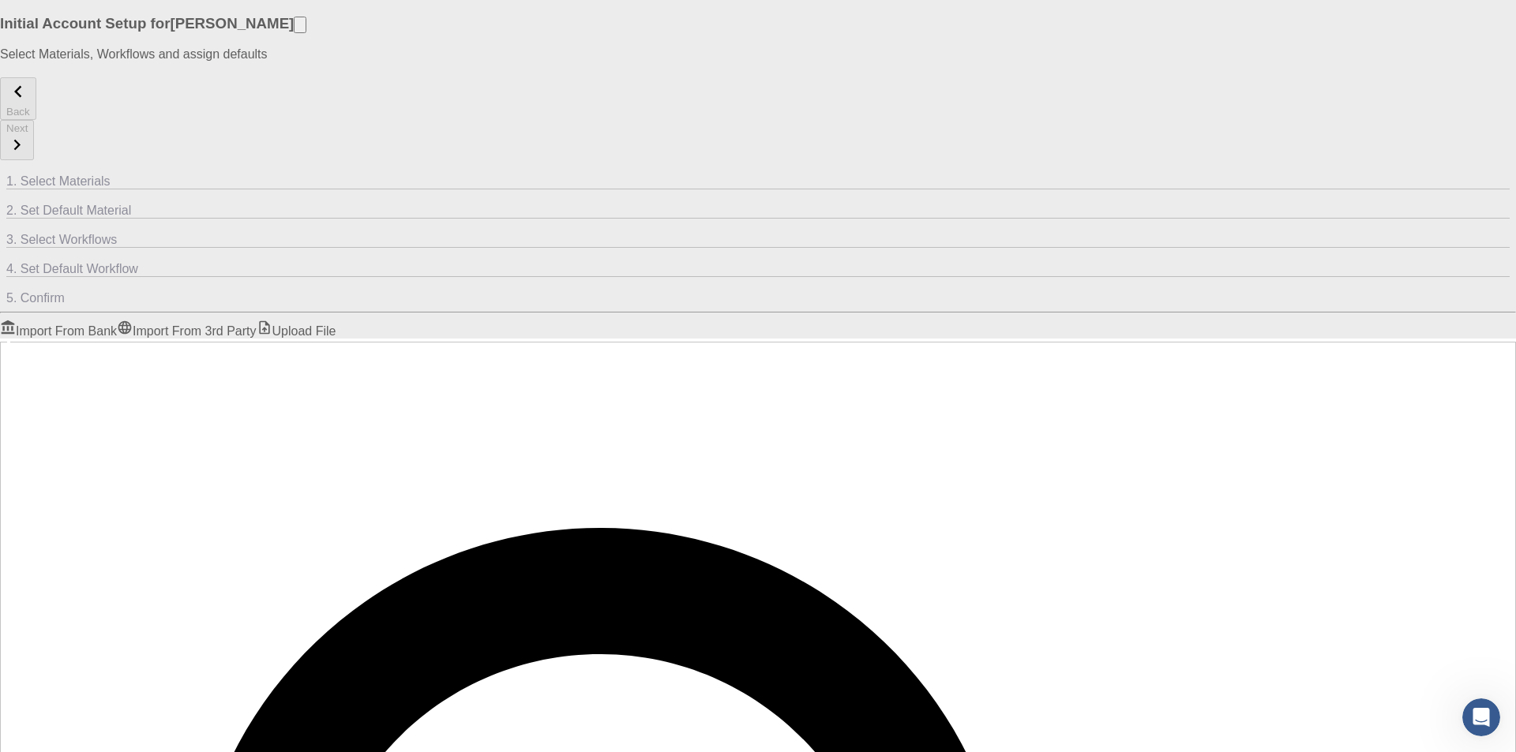
click at [24, 202] on icon at bounding box center [16, 209] width 16 height 15
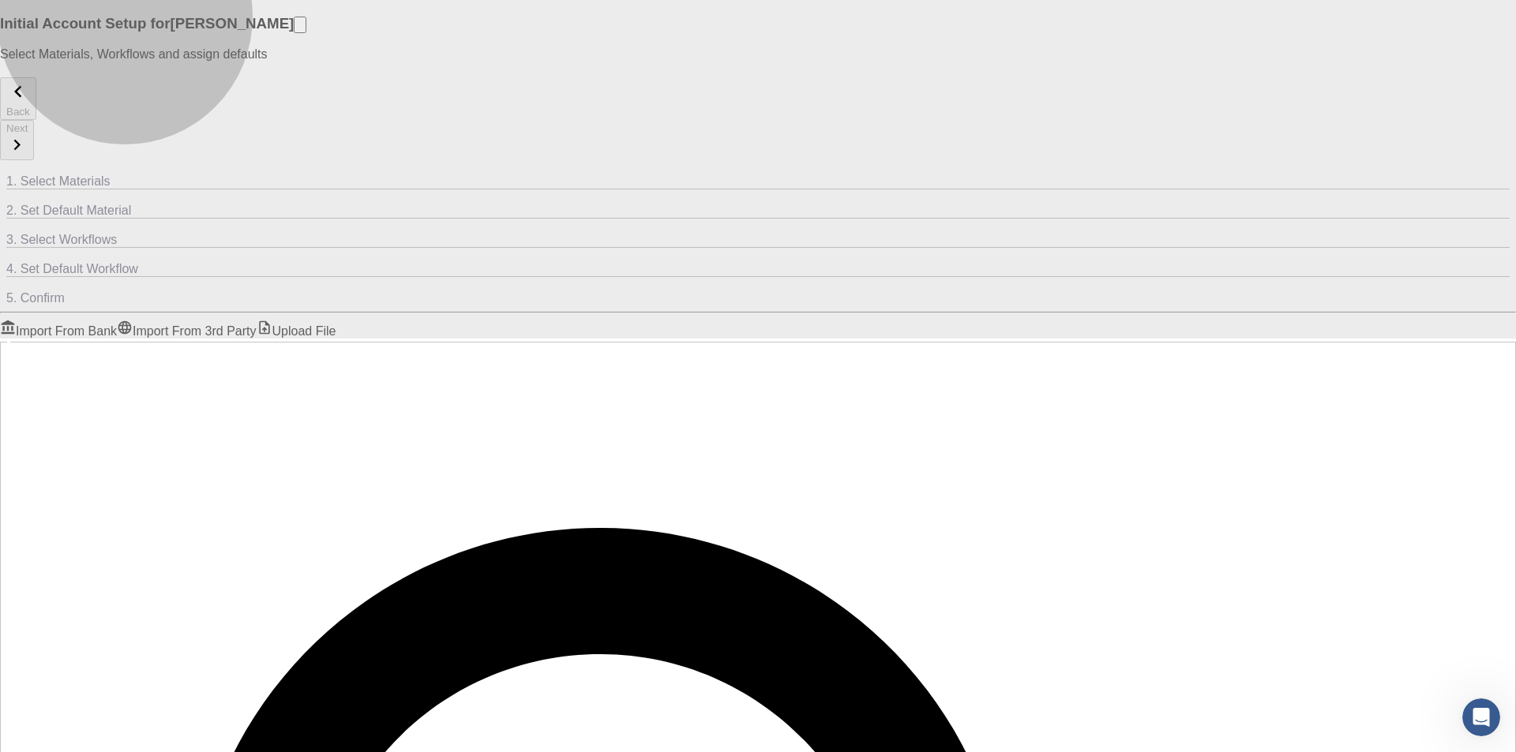
click at [117, 325] on link "Import From Bank" at bounding box center [58, 331] width 117 height 13
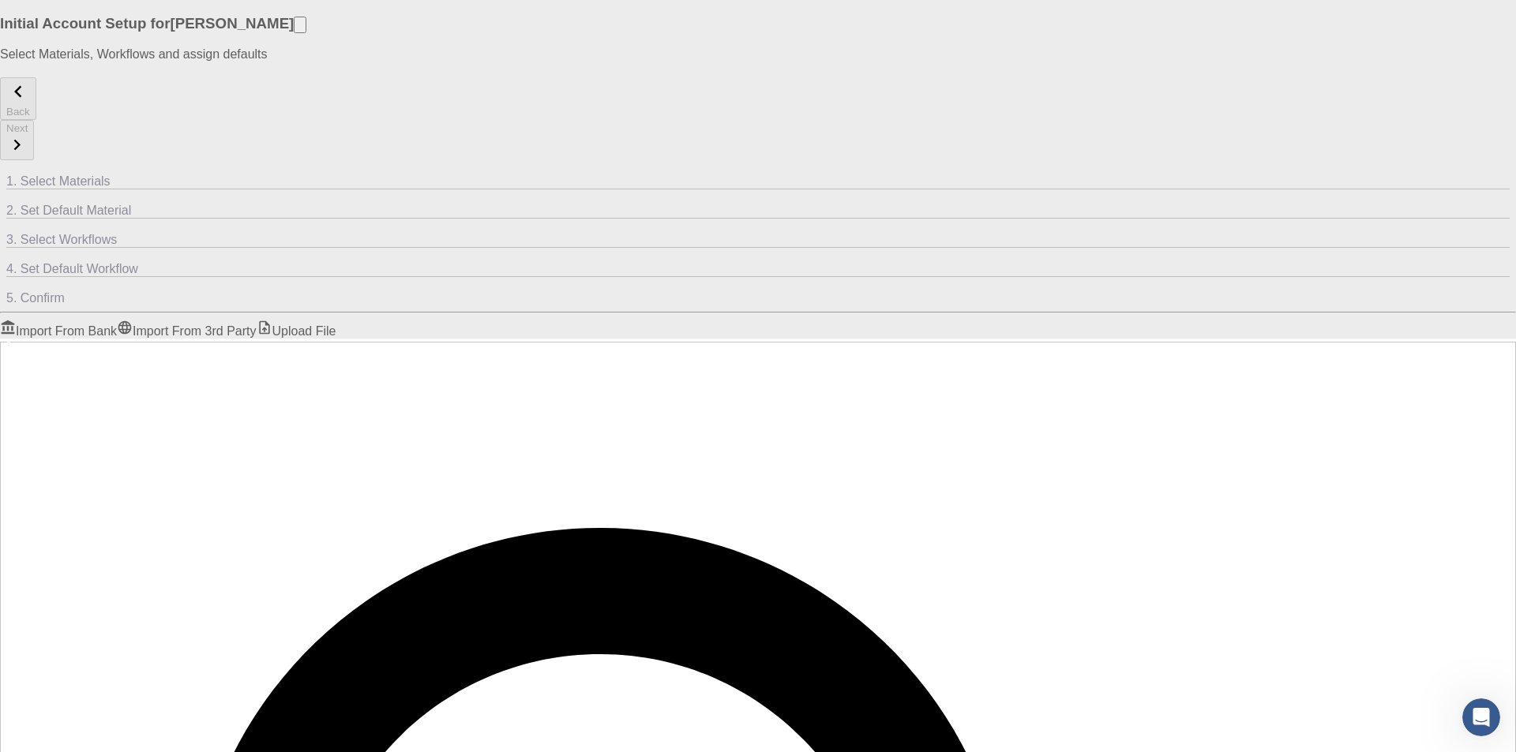
checkbox input "true"
click at [24, 202] on icon at bounding box center [16, 209] width 16 height 15
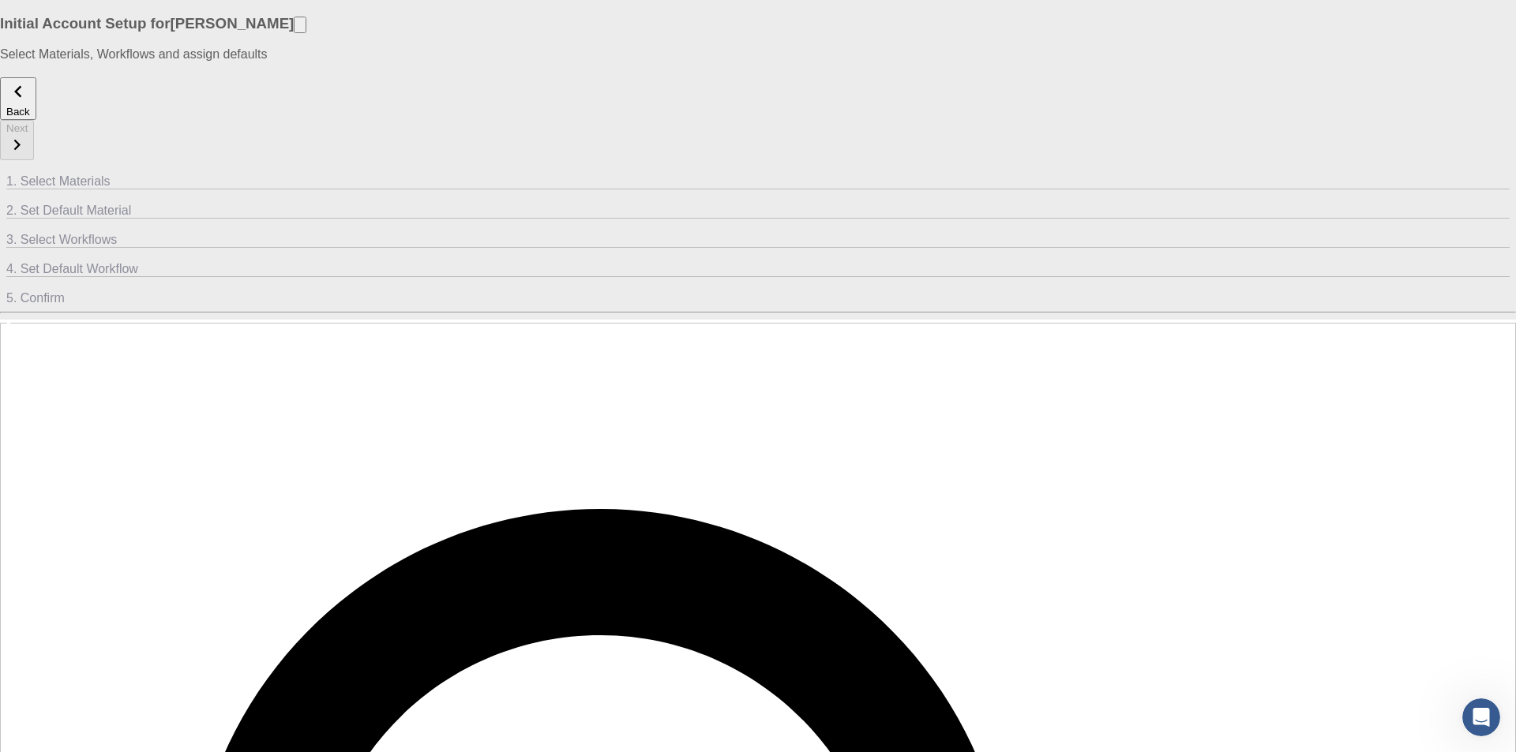
checkbox input "true"
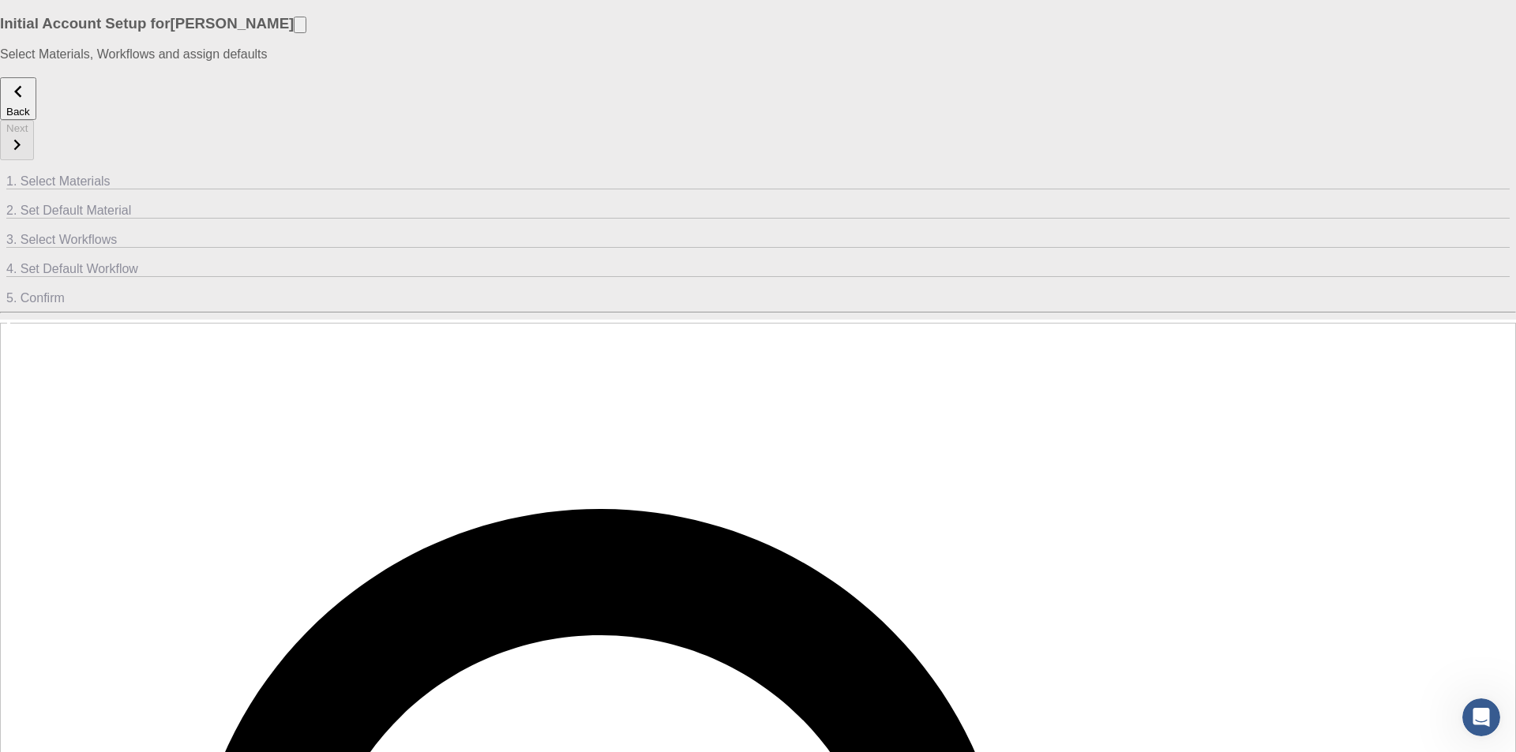
checkbox input "true"
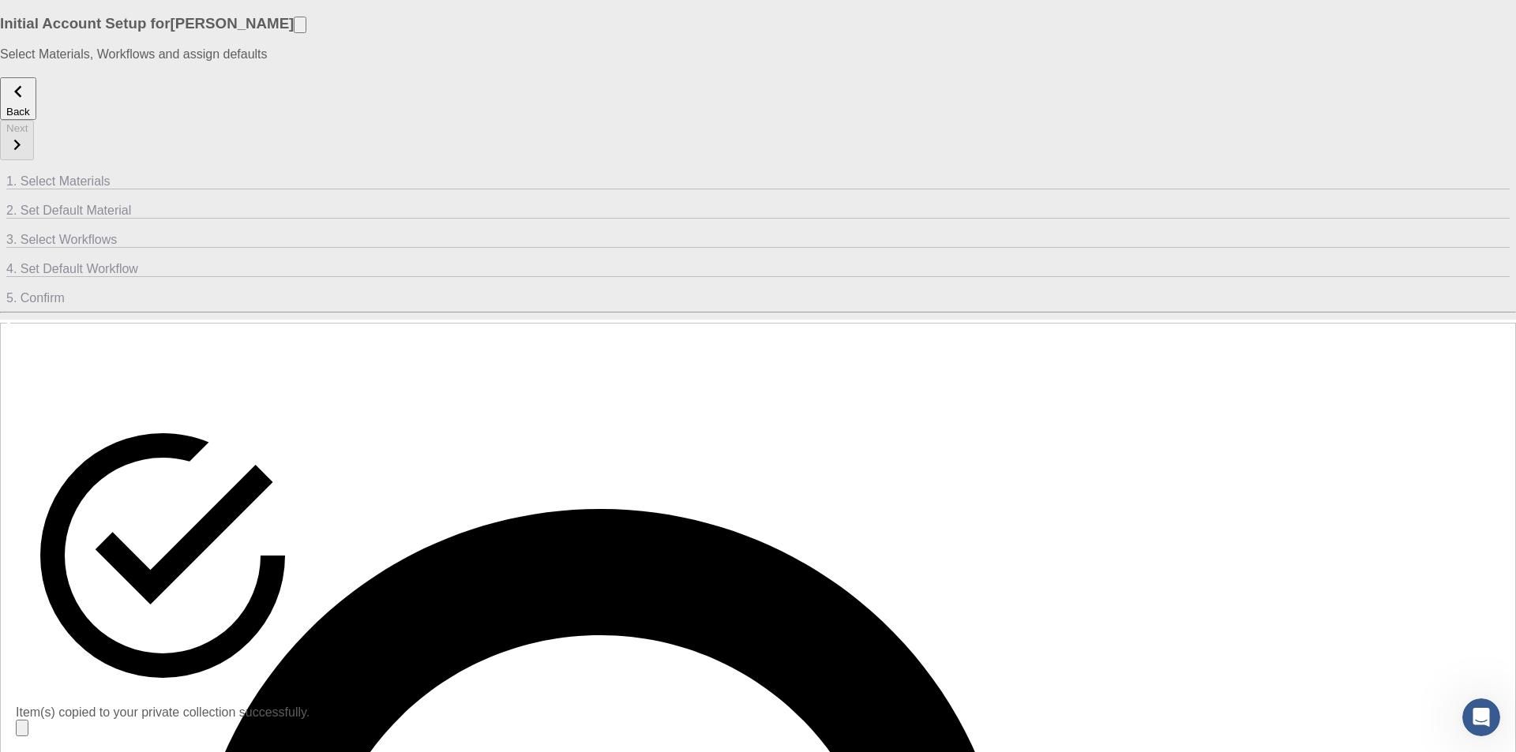
checkbox input "true"
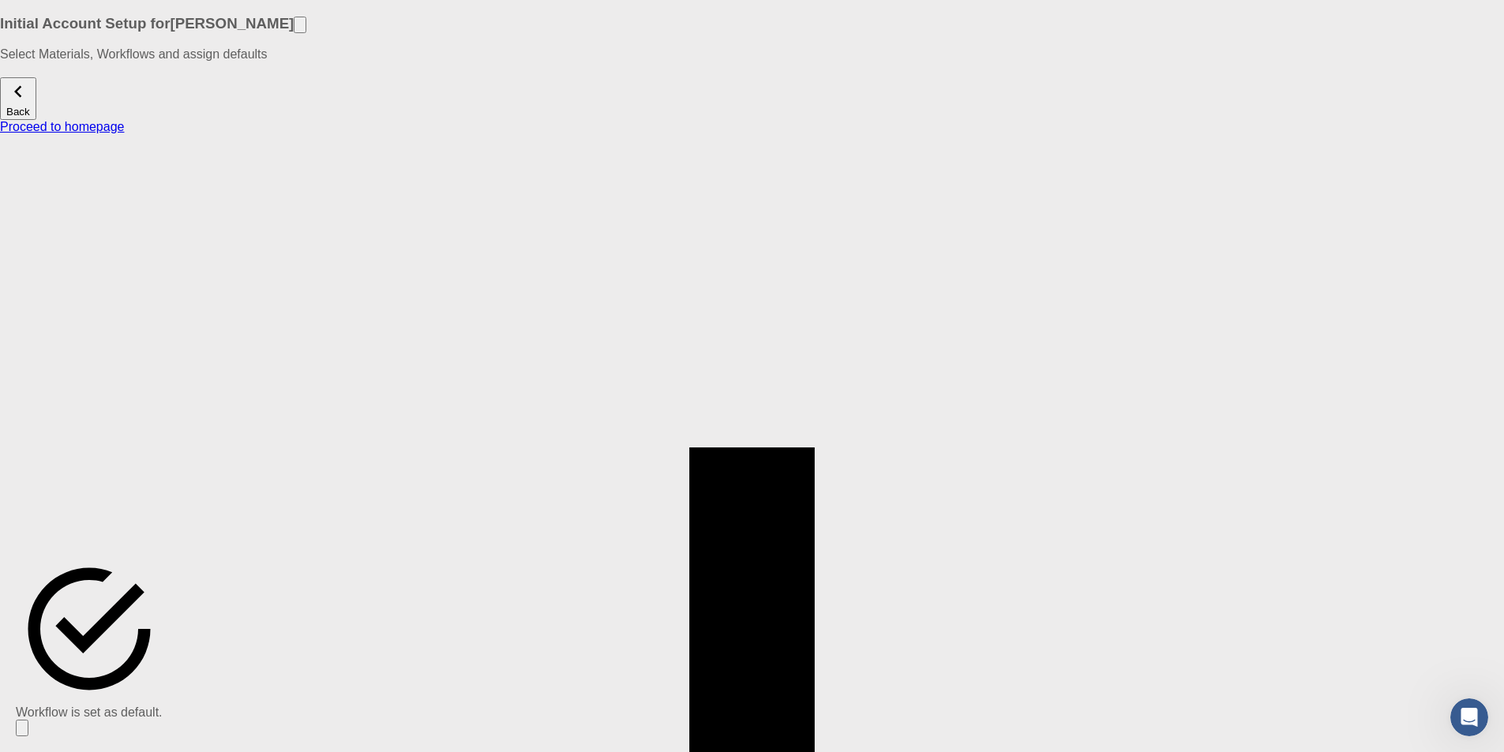
scroll to position [2, 0]
